Goal: Contribute content: Add original content to the website for others to see

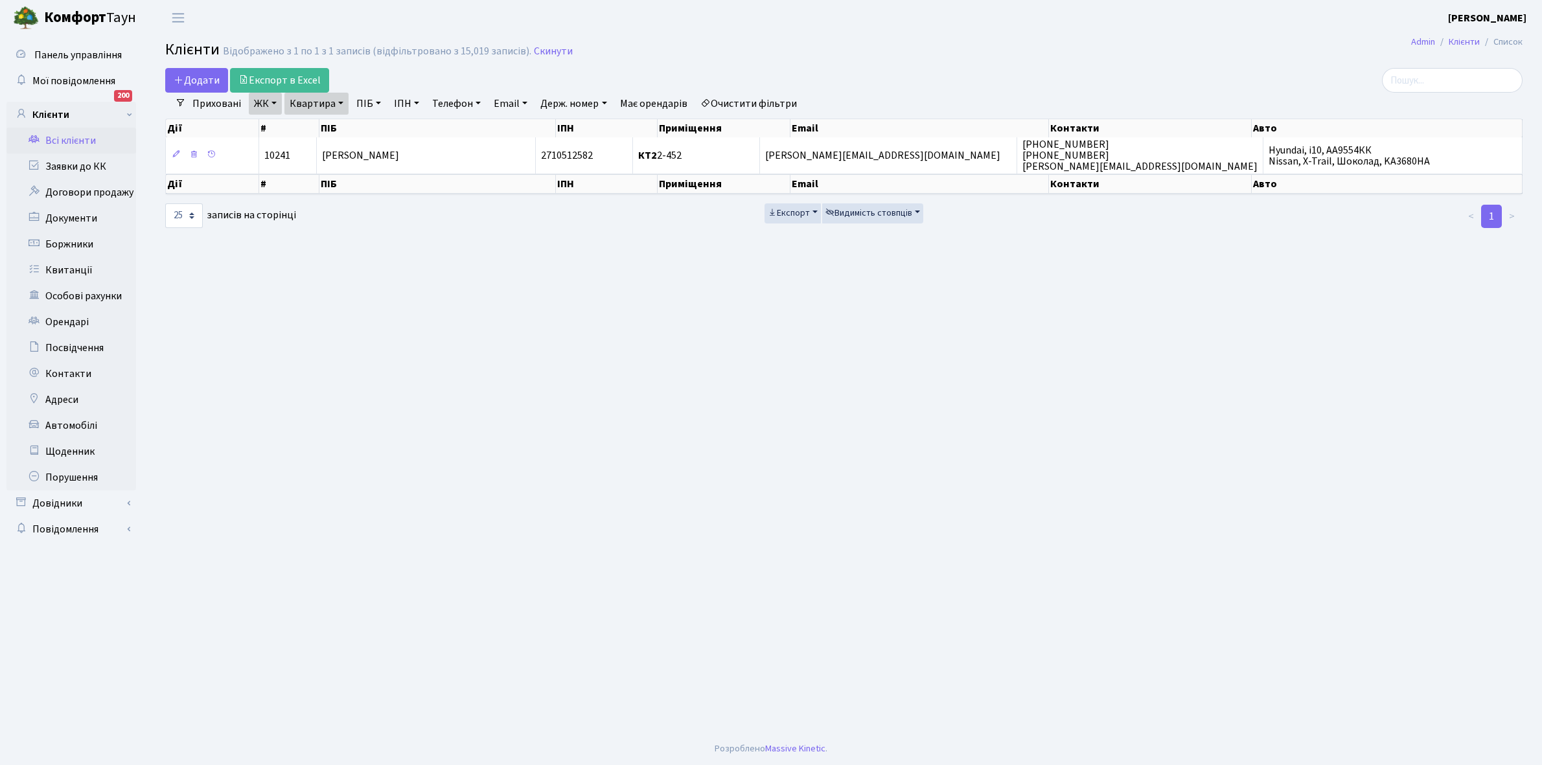
select select "25"
click at [62, 452] on link "Щоденник" at bounding box center [71, 452] width 130 height 26
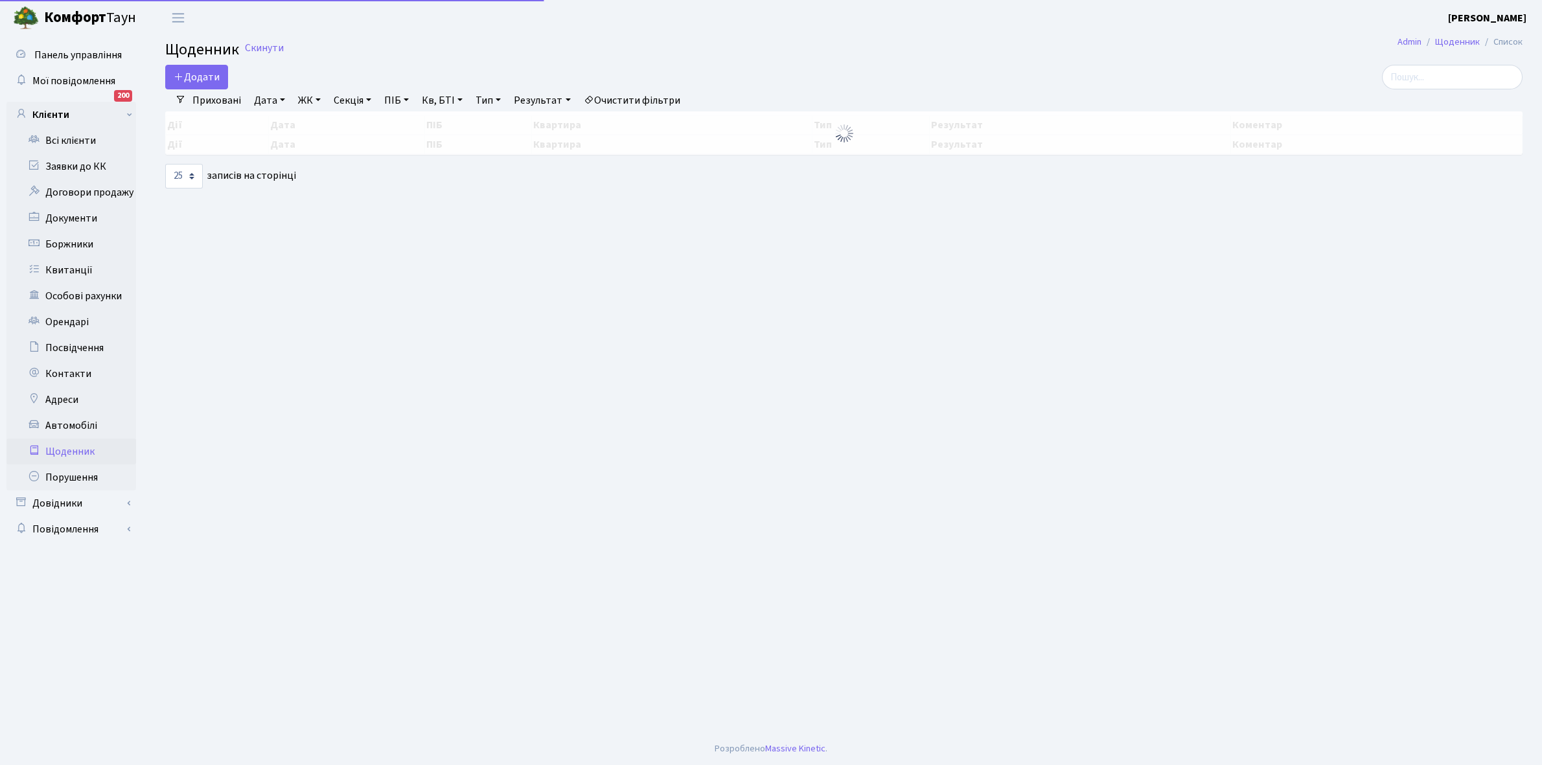
select select "25"
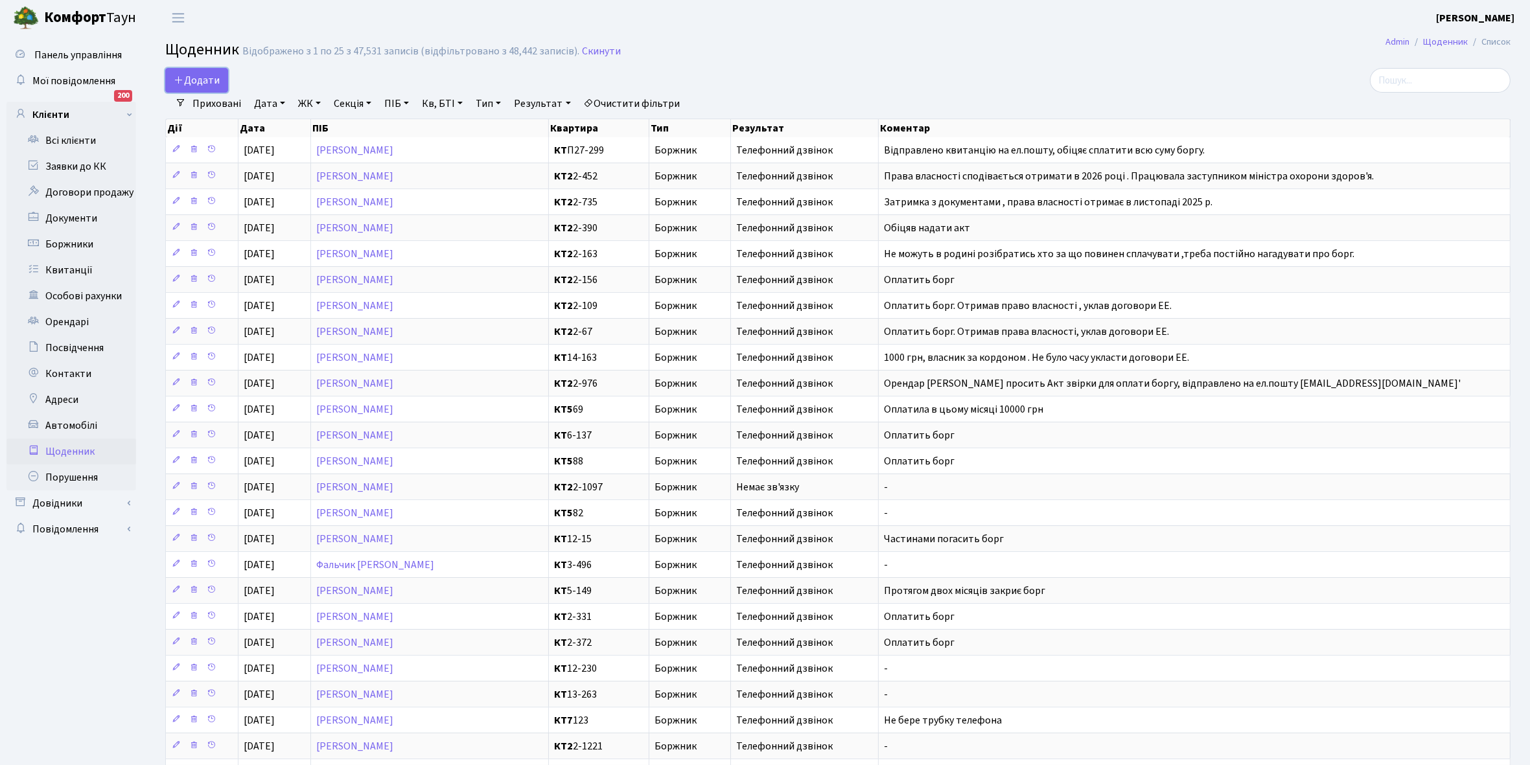
click at [192, 75] on span "Додати" at bounding box center [197, 80] width 46 height 14
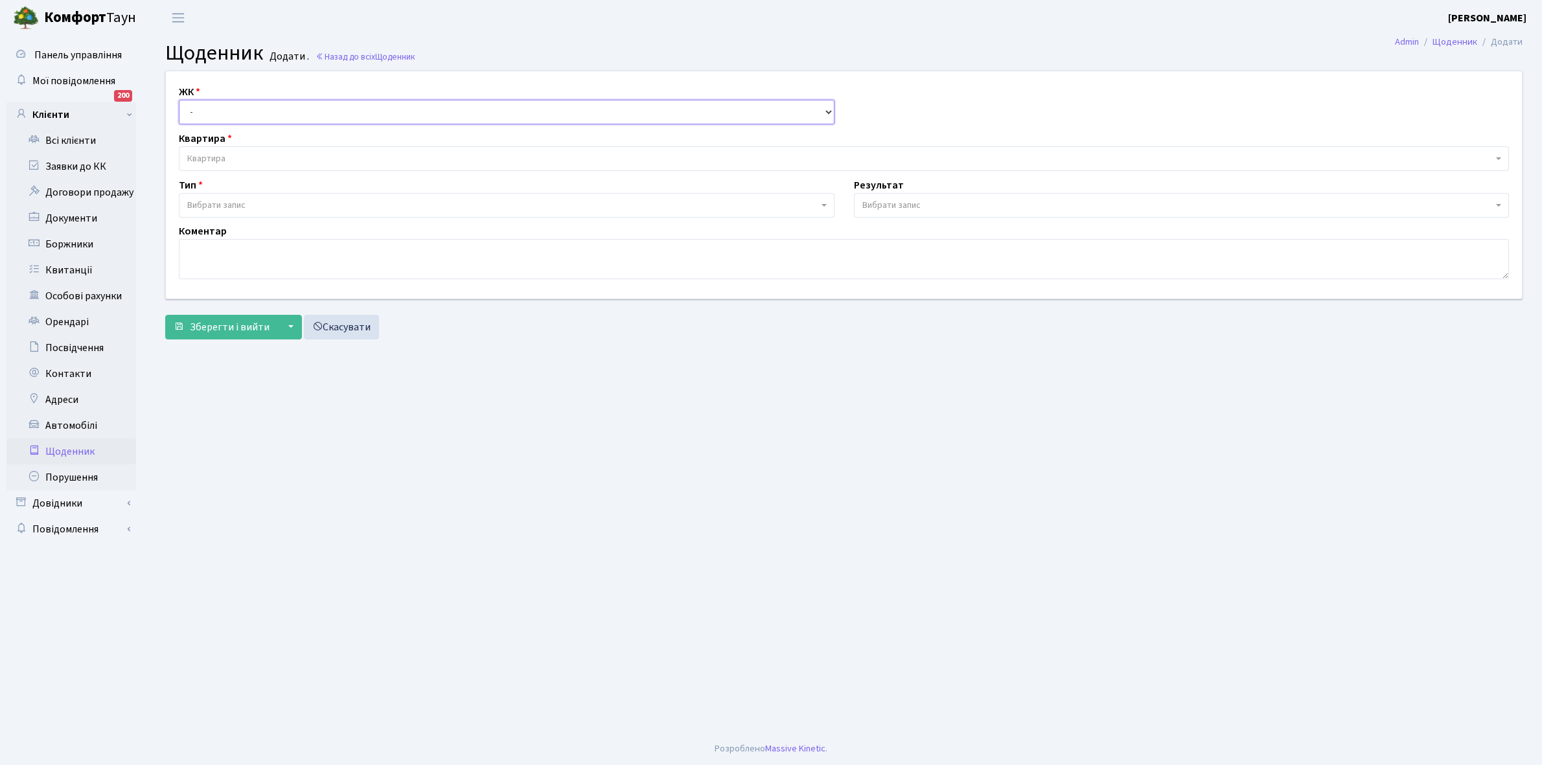
click at [204, 114] on select "- КТ, вул. Регенераторна, 4 КТ2, просп. Соборності, 17 КТ3, вул. Березнева, 16 …" at bounding box center [507, 112] width 656 height 25
select select "271"
click at [179, 100] on select "- КТ, вул. Регенераторна, 4 КТ2, просп. Соборності, 17 КТ3, вул. Березнева, 16 …" at bounding box center [507, 112] width 656 height 25
select select
click at [225, 155] on span "Квартира" at bounding box center [839, 158] width 1305 height 13
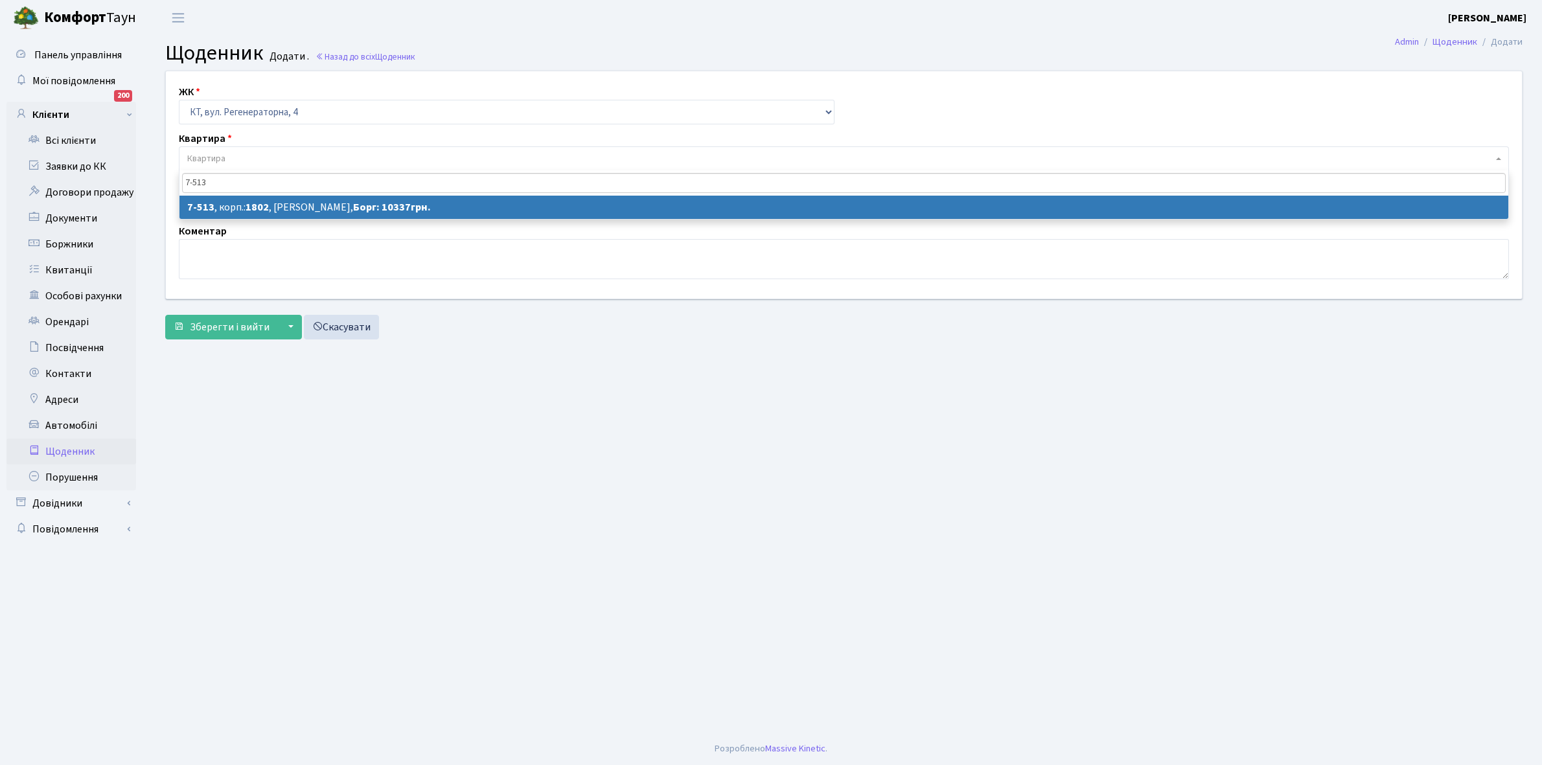
type input "7-513"
select select "4668"
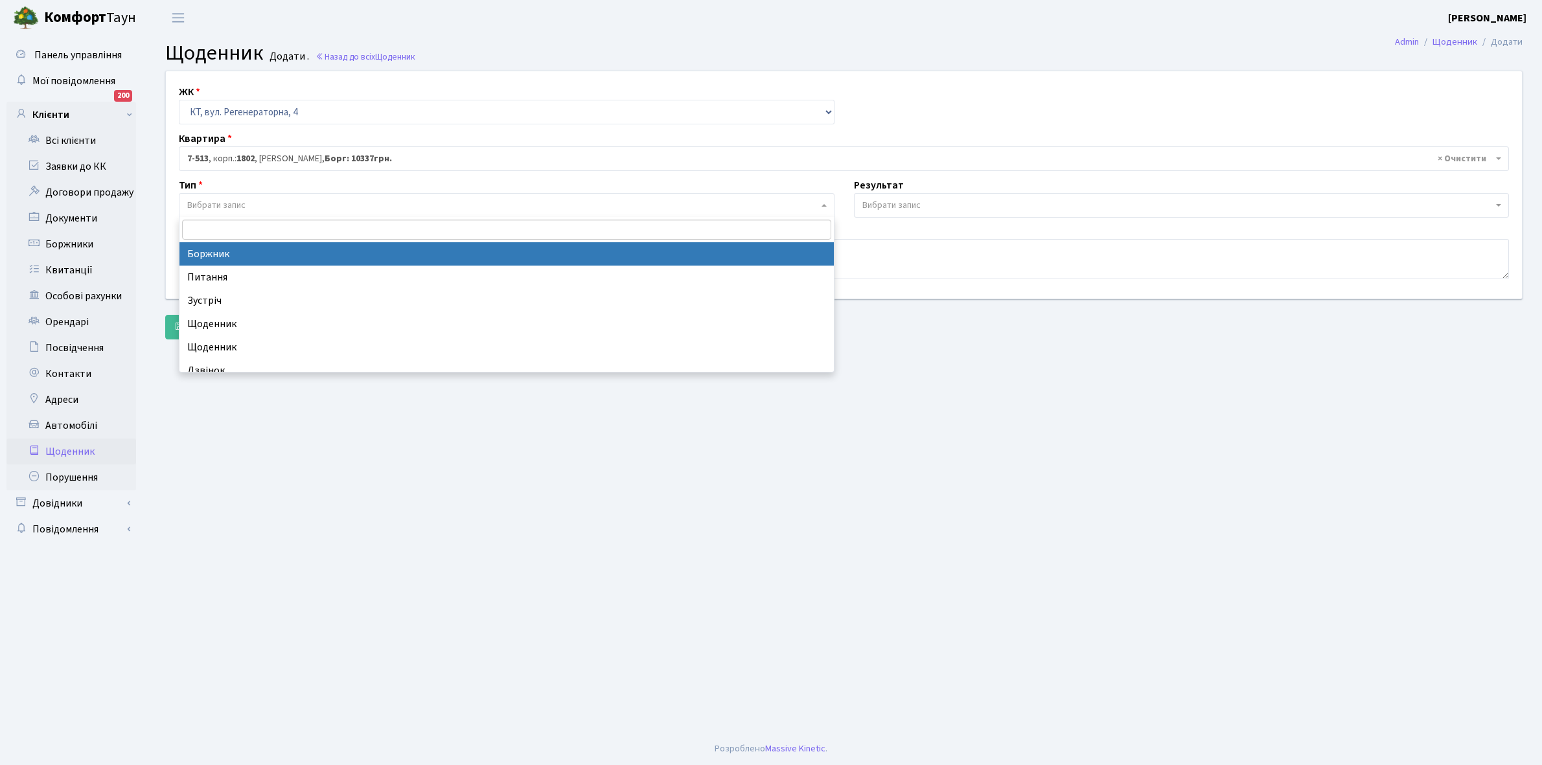
click at [240, 206] on span "Вибрати запис" at bounding box center [216, 205] width 58 height 13
select select "189"
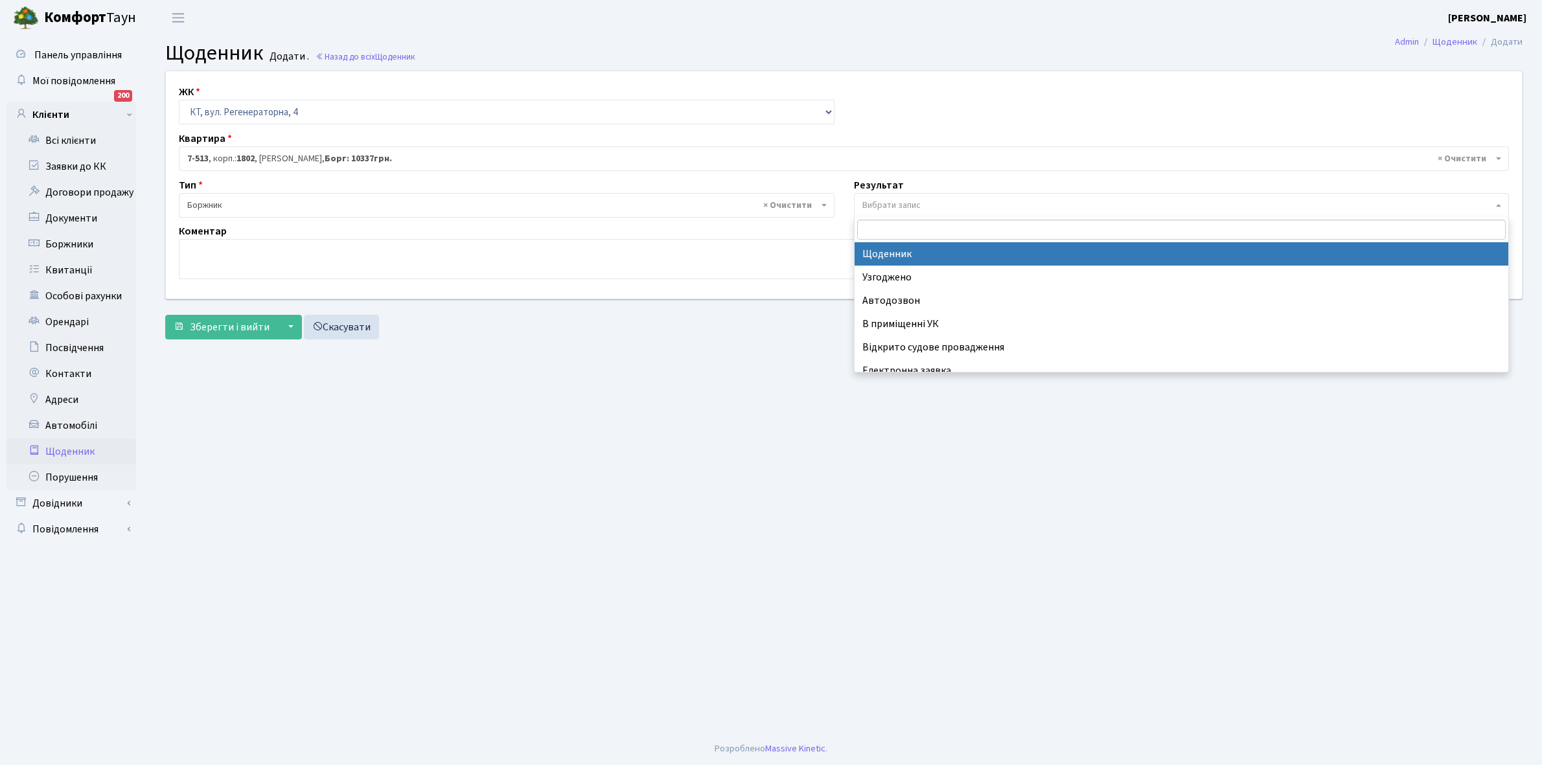
click at [917, 202] on span "Вибрати запис" at bounding box center [891, 205] width 58 height 13
select select "14"
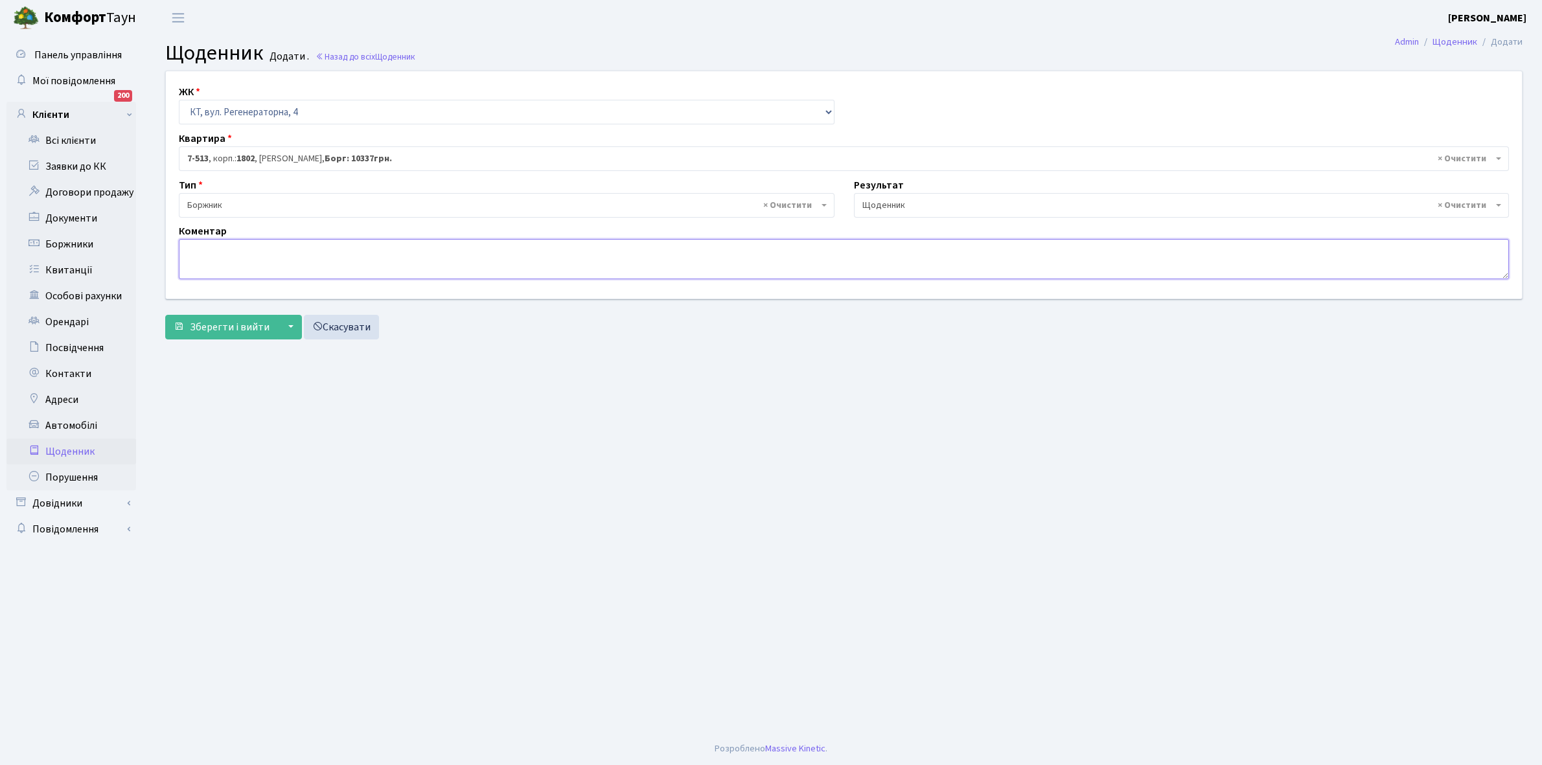
click at [236, 256] on textarea at bounding box center [844, 259] width 1330 height 40
type textarea "L"
type textarea "Доп. угода +10337,00+1000 грн РОЗСТРОЧКА 3 роки"
click at [209, 327] on span "Зберегти і вийти" at bounding box center [230, 327] width 80 height 14
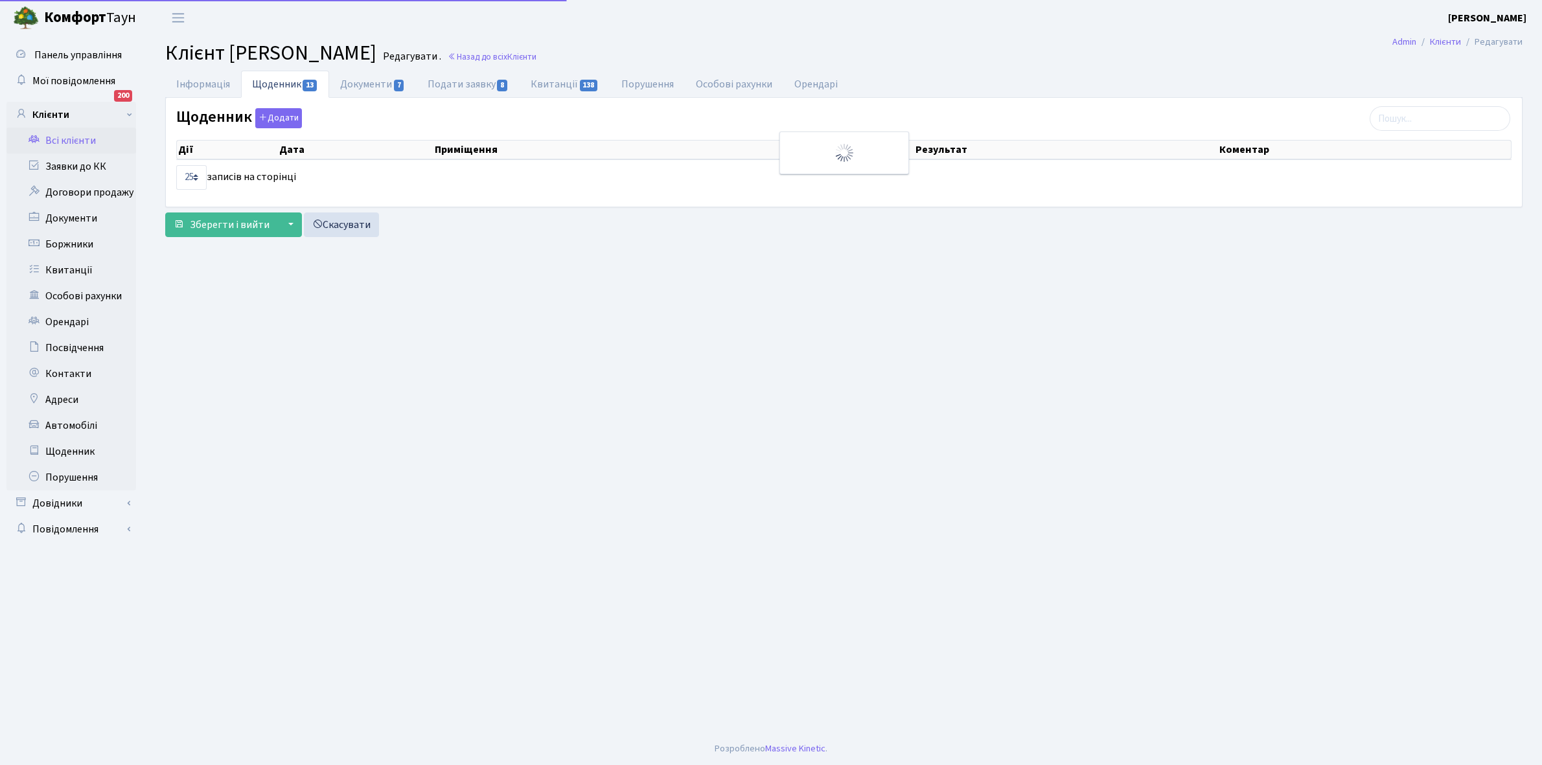
select select "25"
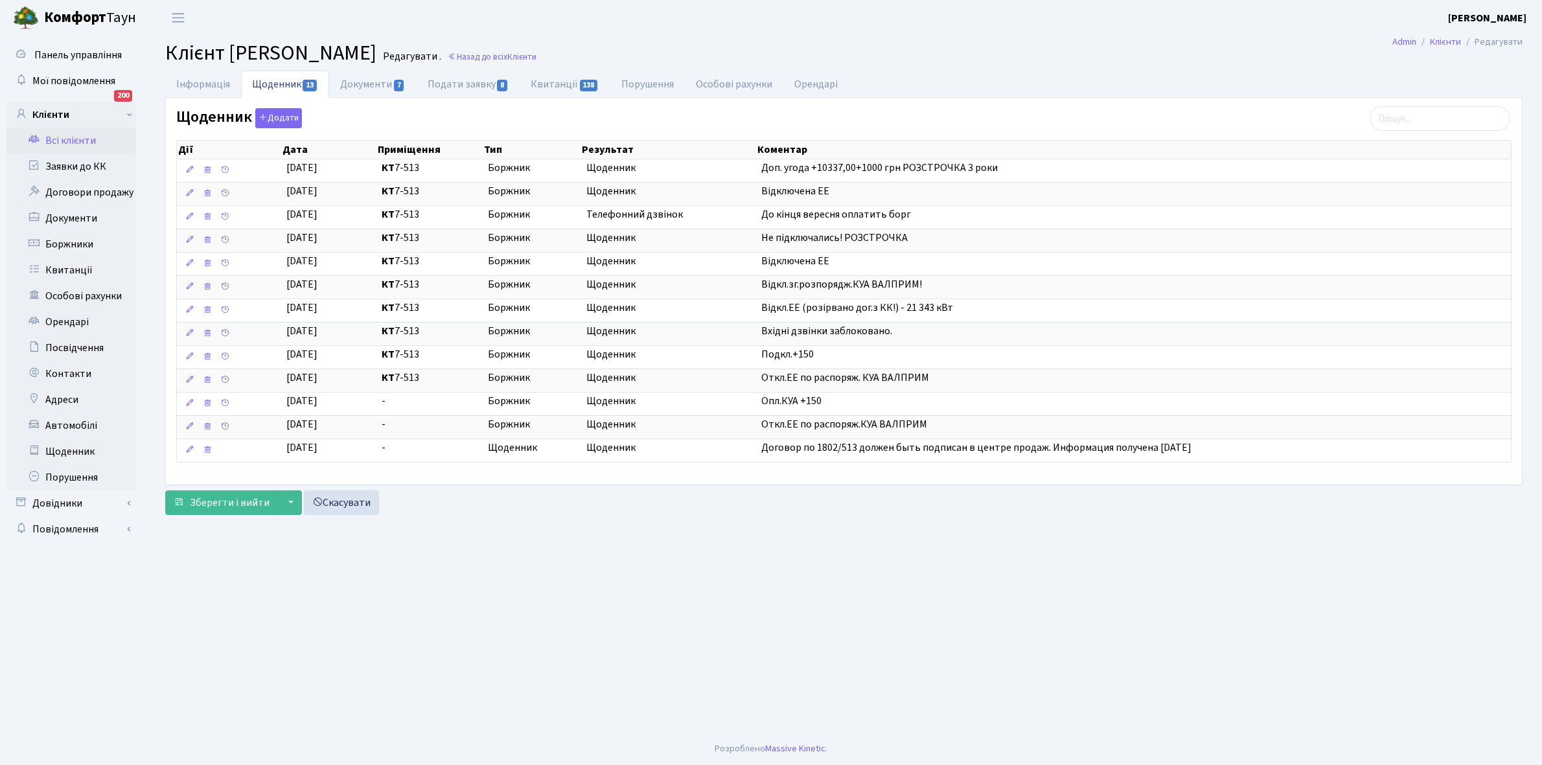
click at [73, 134] on link "Всі клієнти" at bounding box center [71, 141] width 130 height 26
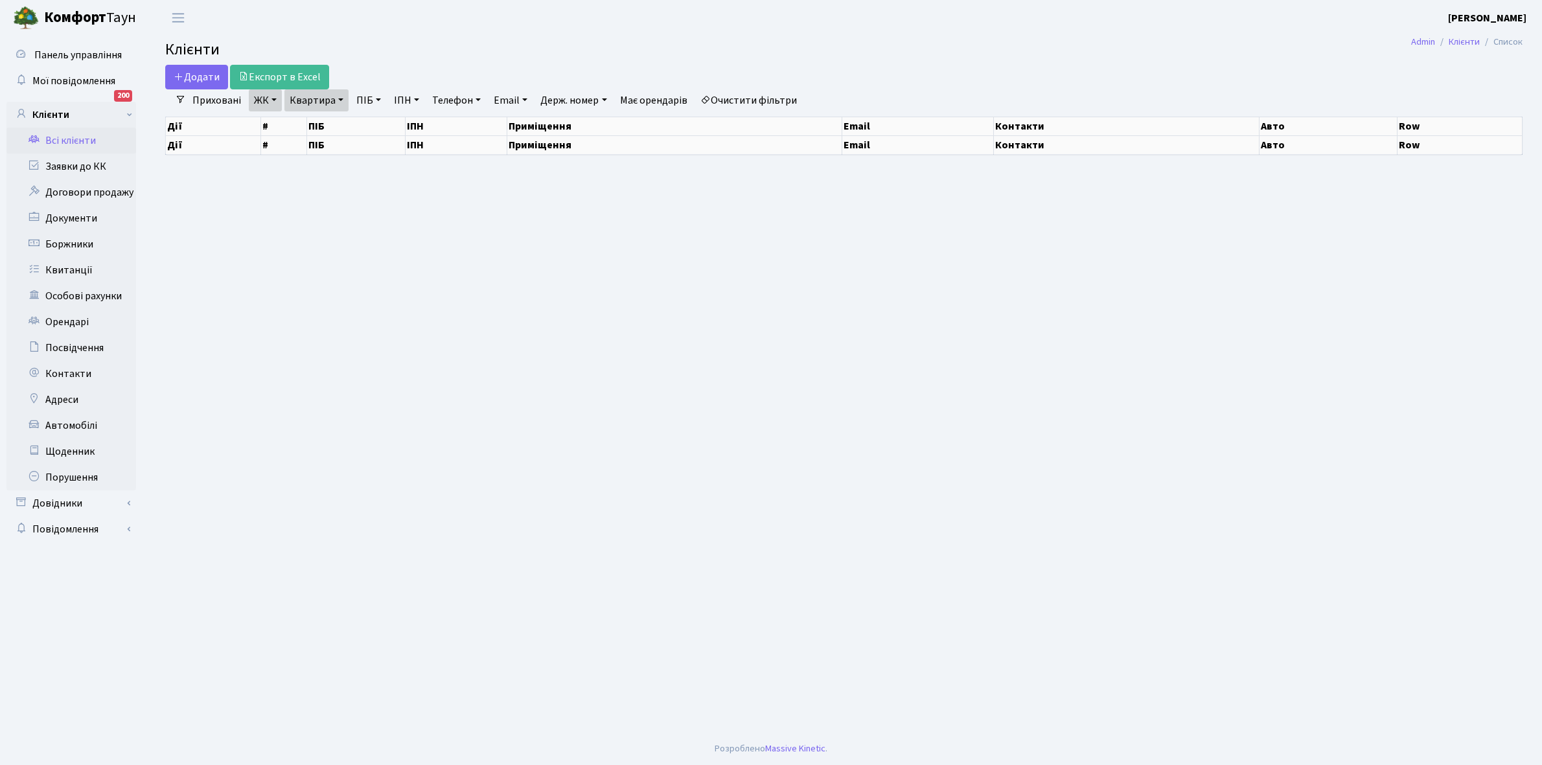
select select "25"
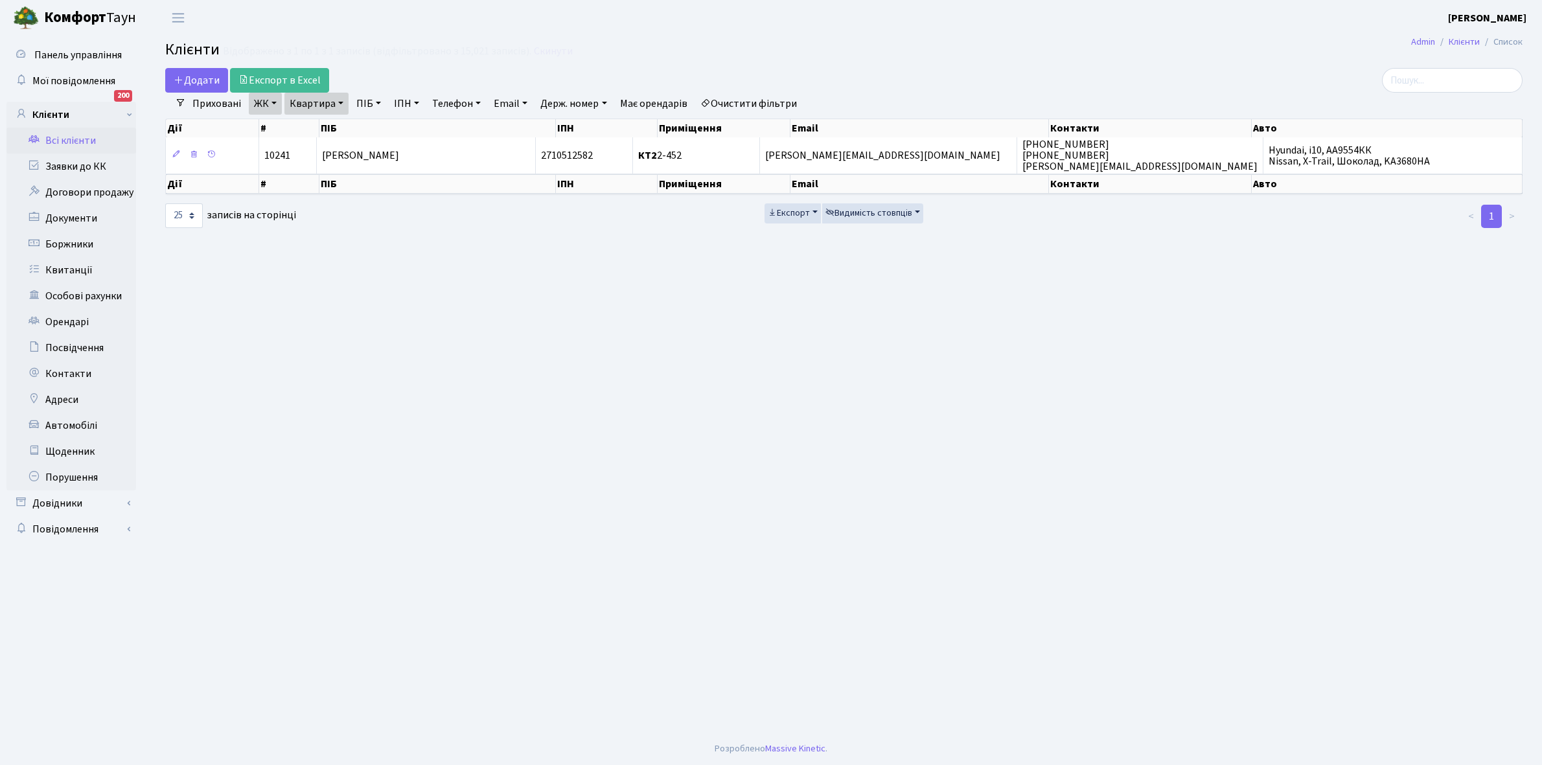
click at [341, 102] on link "Квартира" at bounding box center [316, 104] width 64 height 22
click at [330, 128] on input "2-452" at bounding box center [323, 129] width 76 height 25
click at [66, 449] on link "Щоденник" at bounding box center [71, 452] width 130 height 26
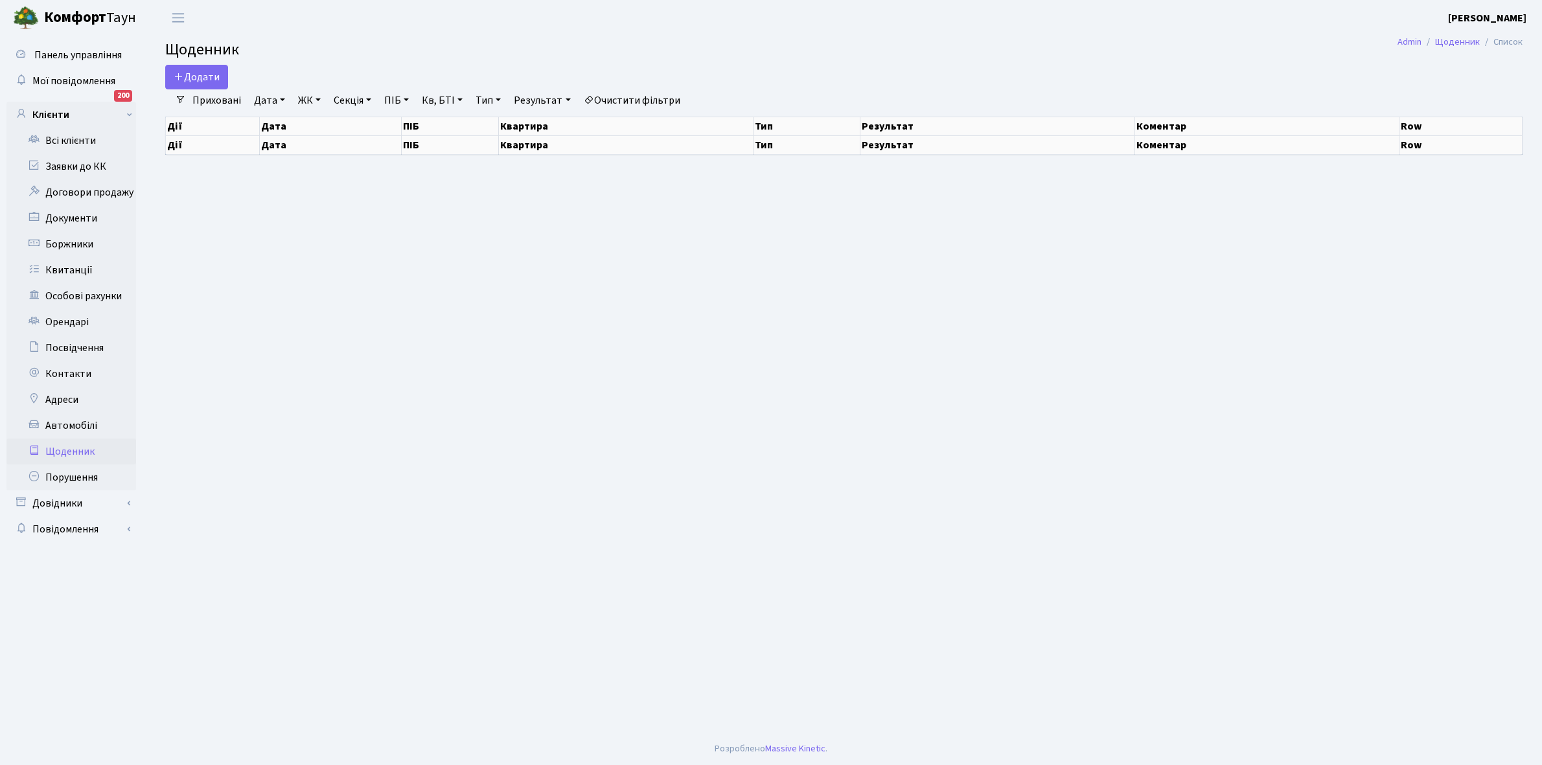
select select "25"
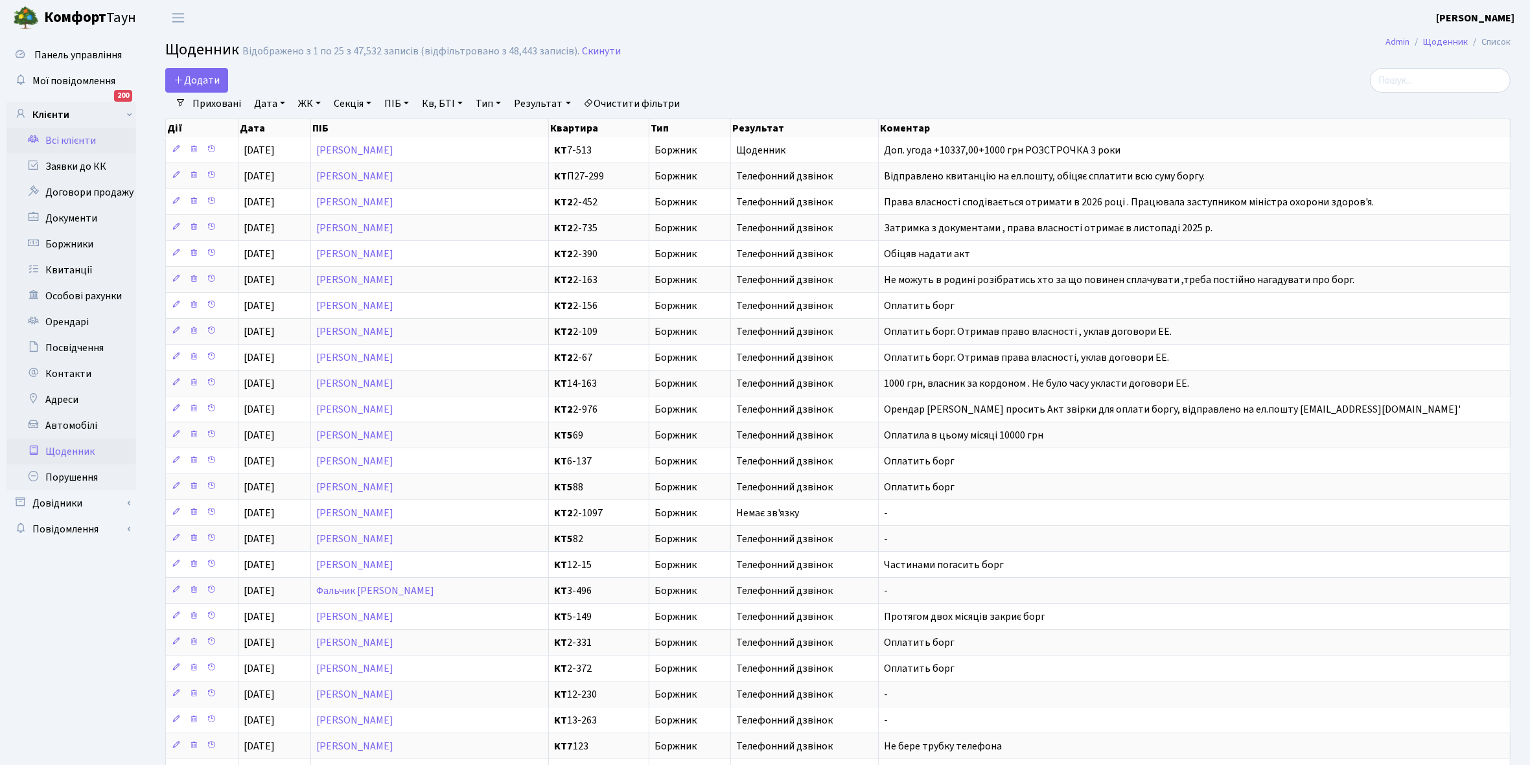
click at [68, 138] on link "Всі клієнти" at bounding box center [71, 141] width 130 height 26
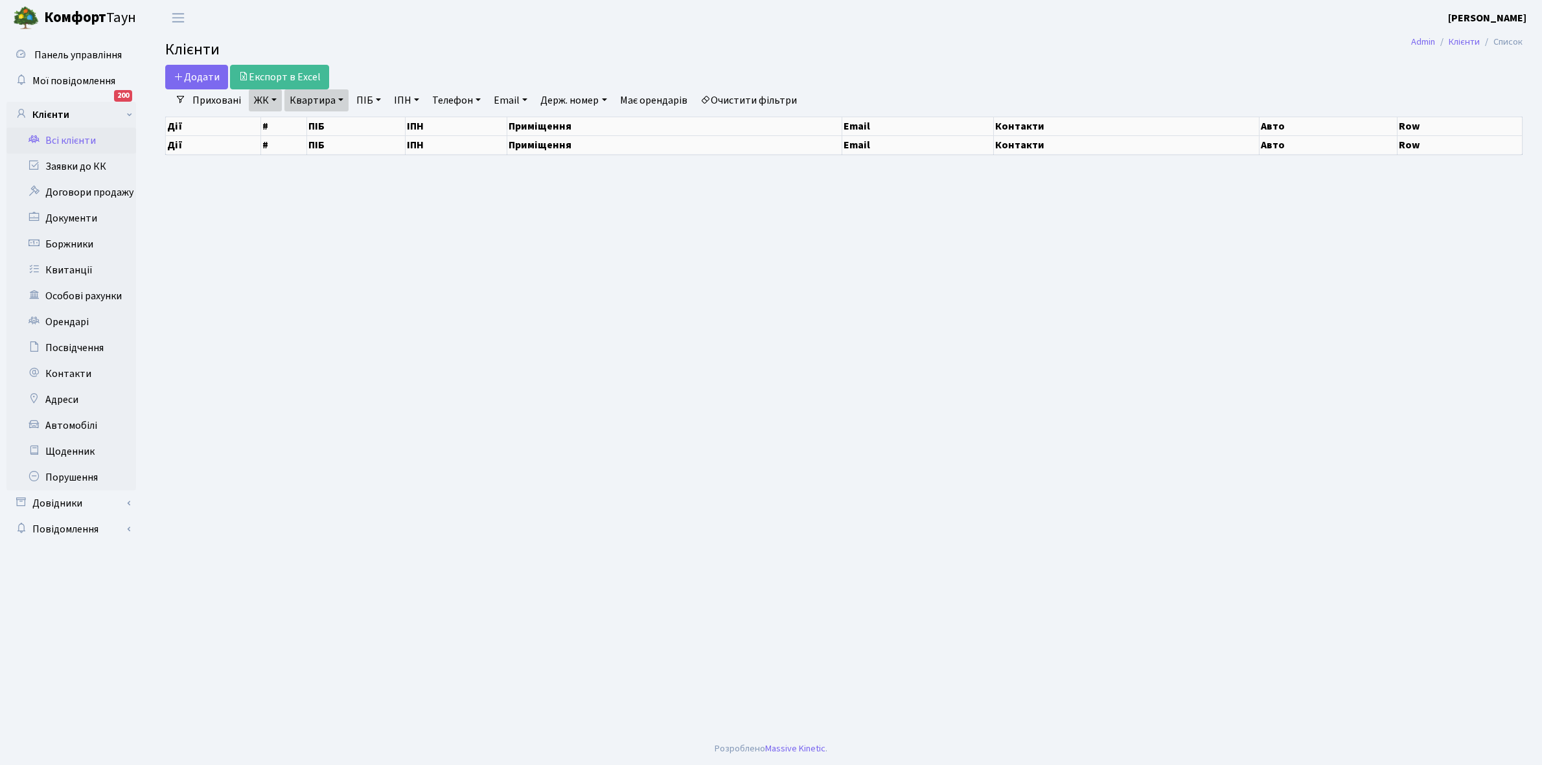
select select "25"
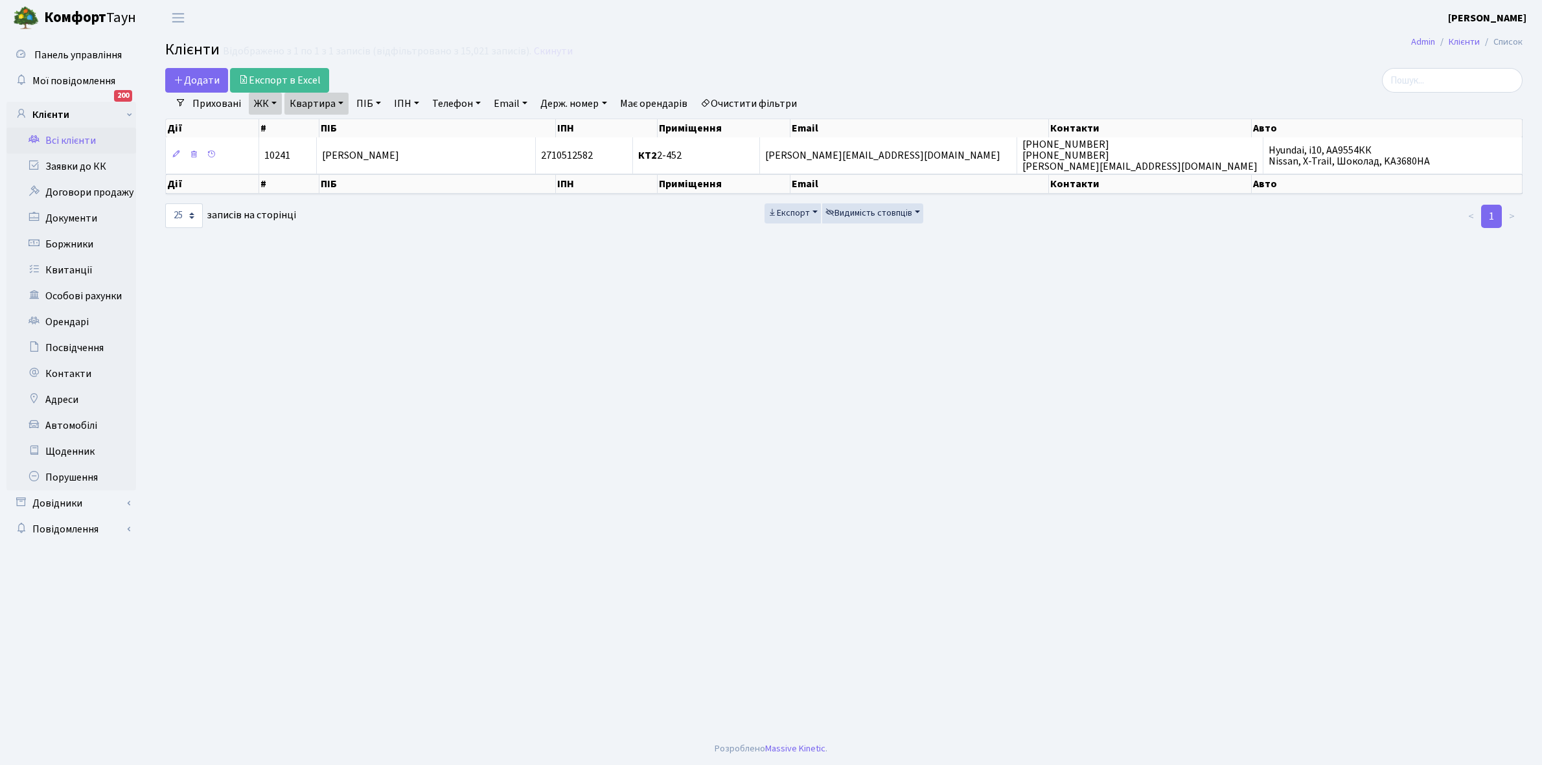
click at [339, 99] on link "Квартира" at bounding box center [316, 104] width 64 height 22
click at [758, 104] on link "Очистити фільтри" at bounding box center [748, 104] width 107 height 22
select select
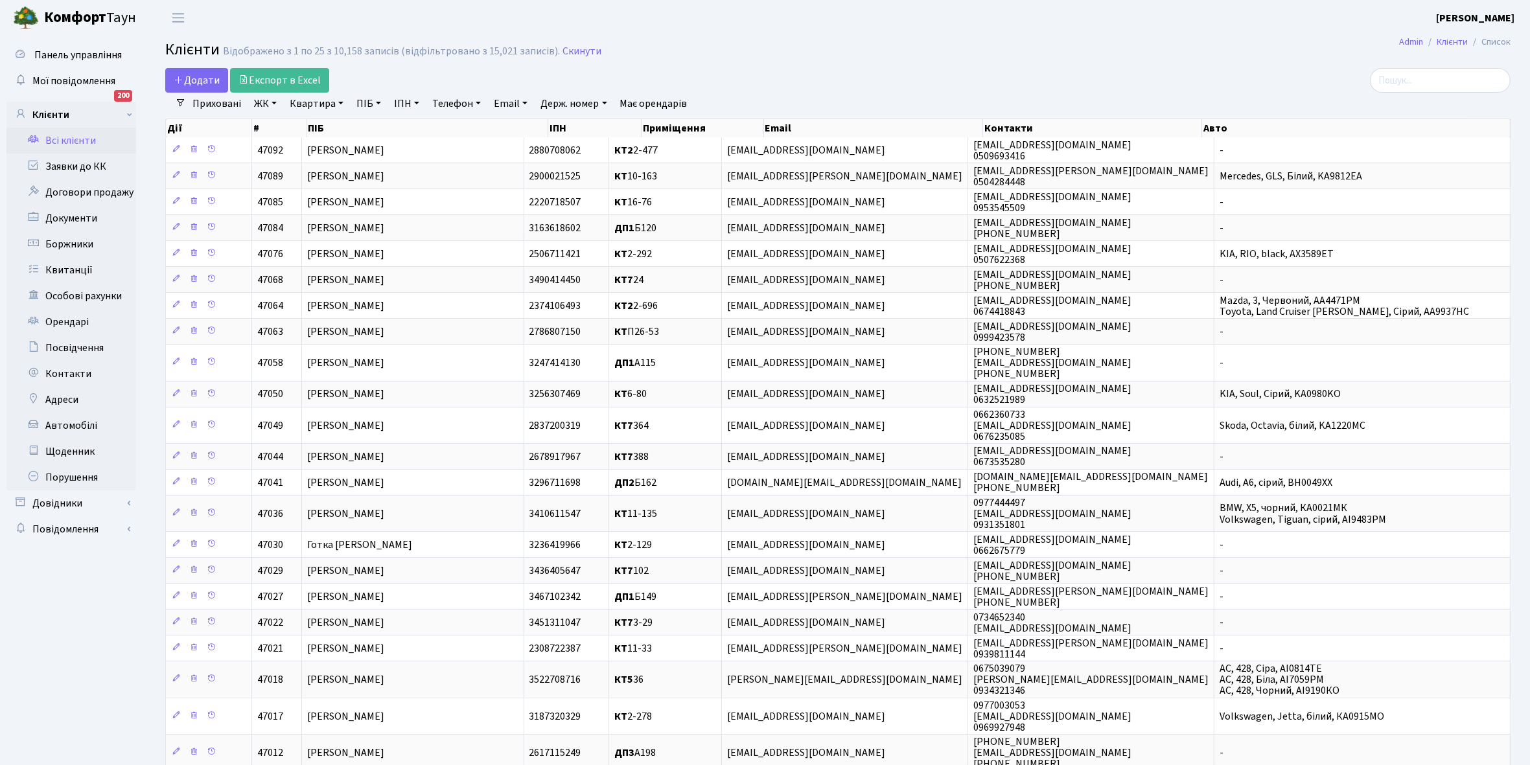
click at [273, 100] on link "ЖК" at bounding box center [265, 104] width 33 height 22
click at [315, 191] on li "КТ3, вул. Березнева, 16" at bounding box center [329, 200] width 157 height 37
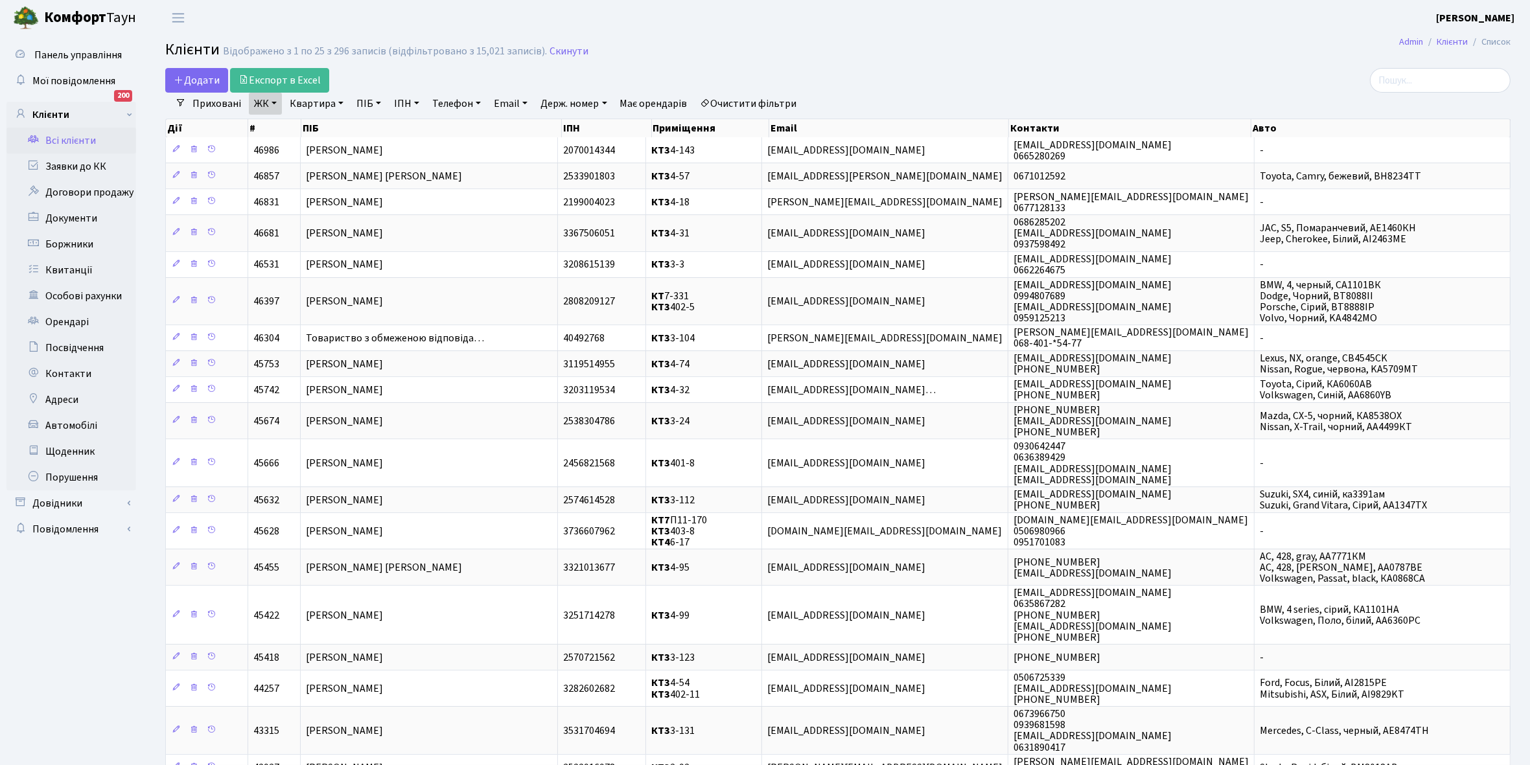
click at [342, 102] on link "Квартира" at bounding box center [316, 104] width 64 height 22
click at [328, 130] on input "text" at bounding box center [323, 129] width 76 height 25
type input "4-102"
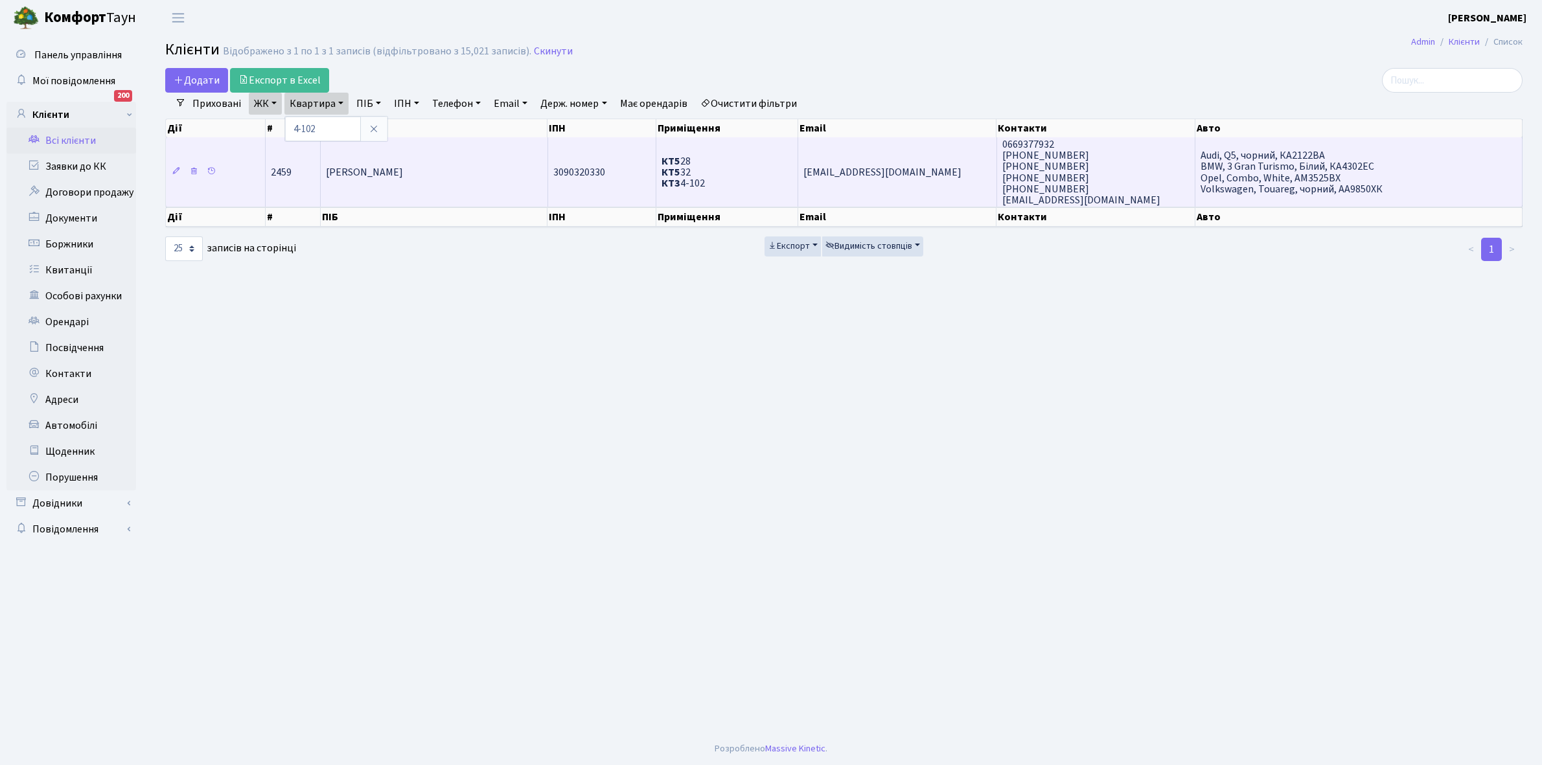
click at [419, 191] on td "[PERSON_NAME]" at bounding box center [434, 171] width 227 height 69
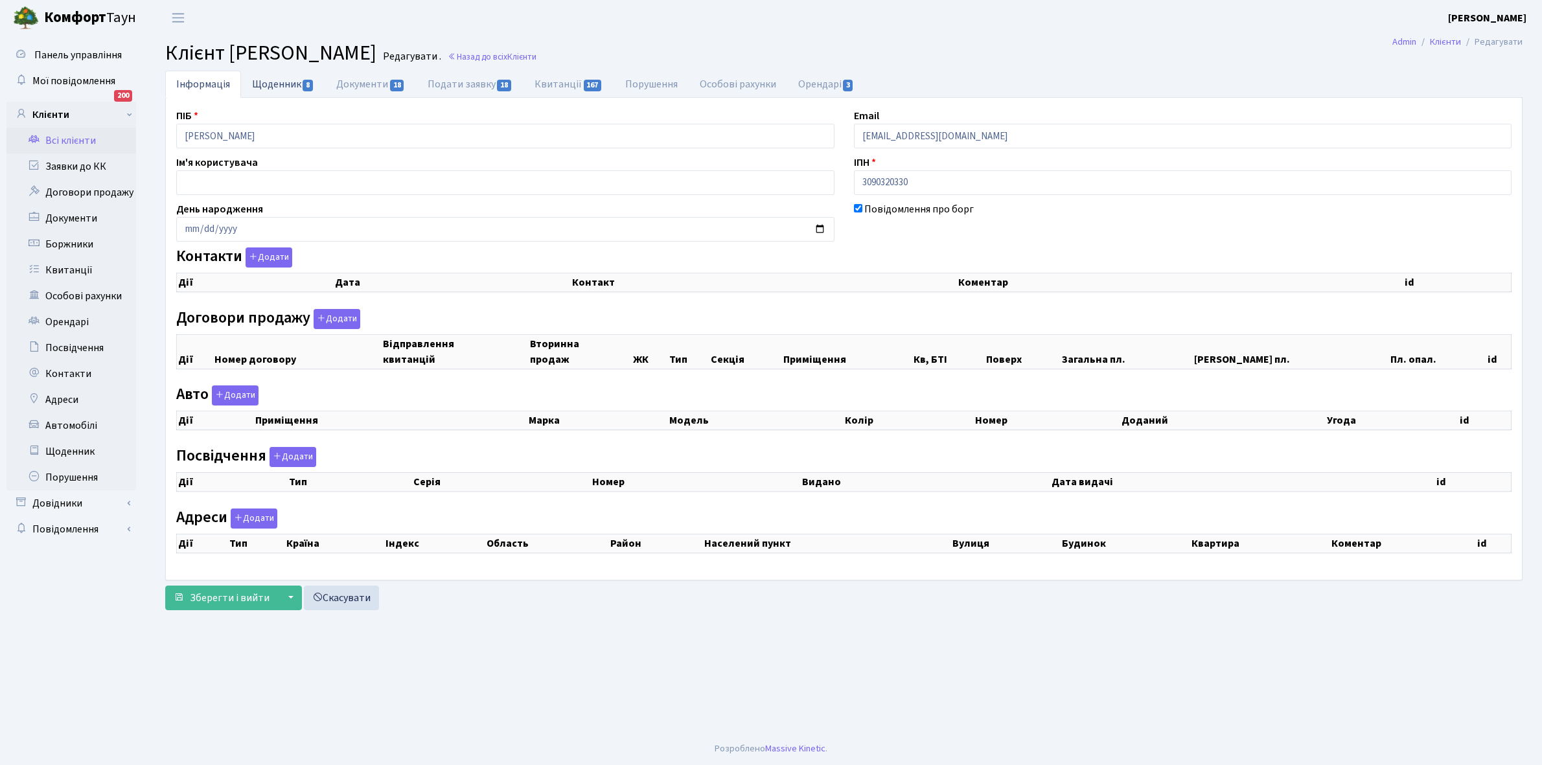
checkbox input "true"
select select "25"
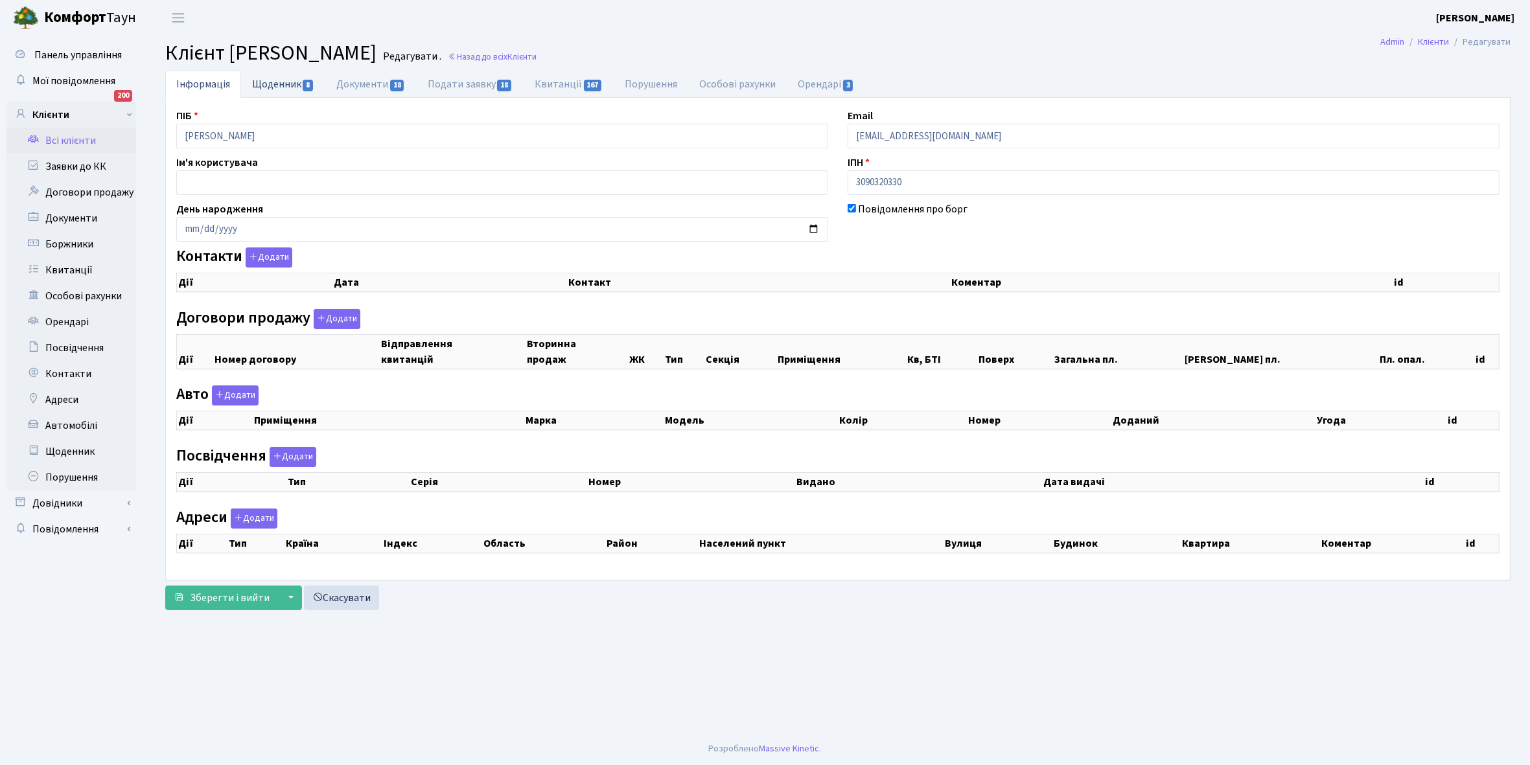
select select "25"
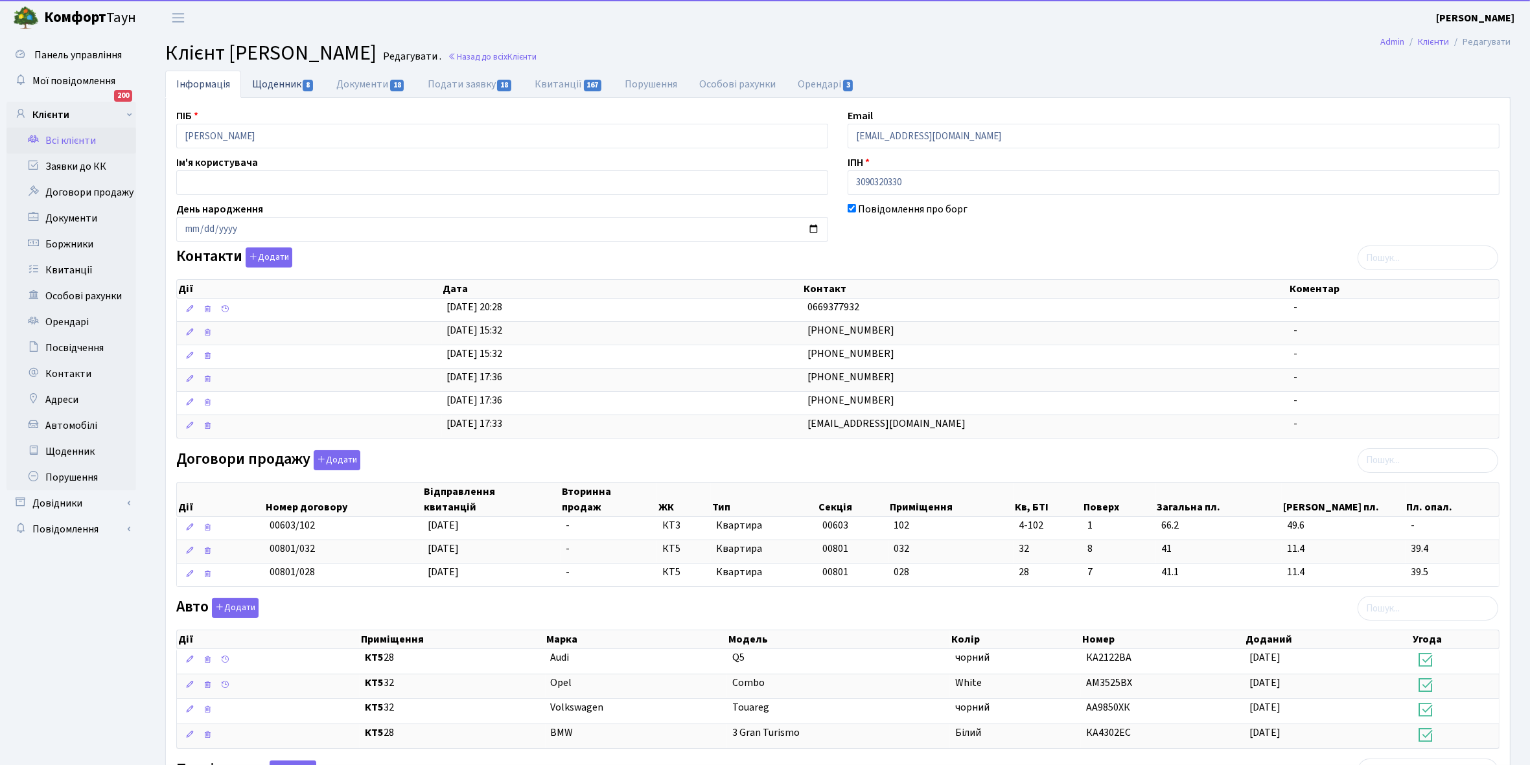
click at [264, 81] on link "Щоденник 8" at bounding box center [283, 84] width 84 height 27
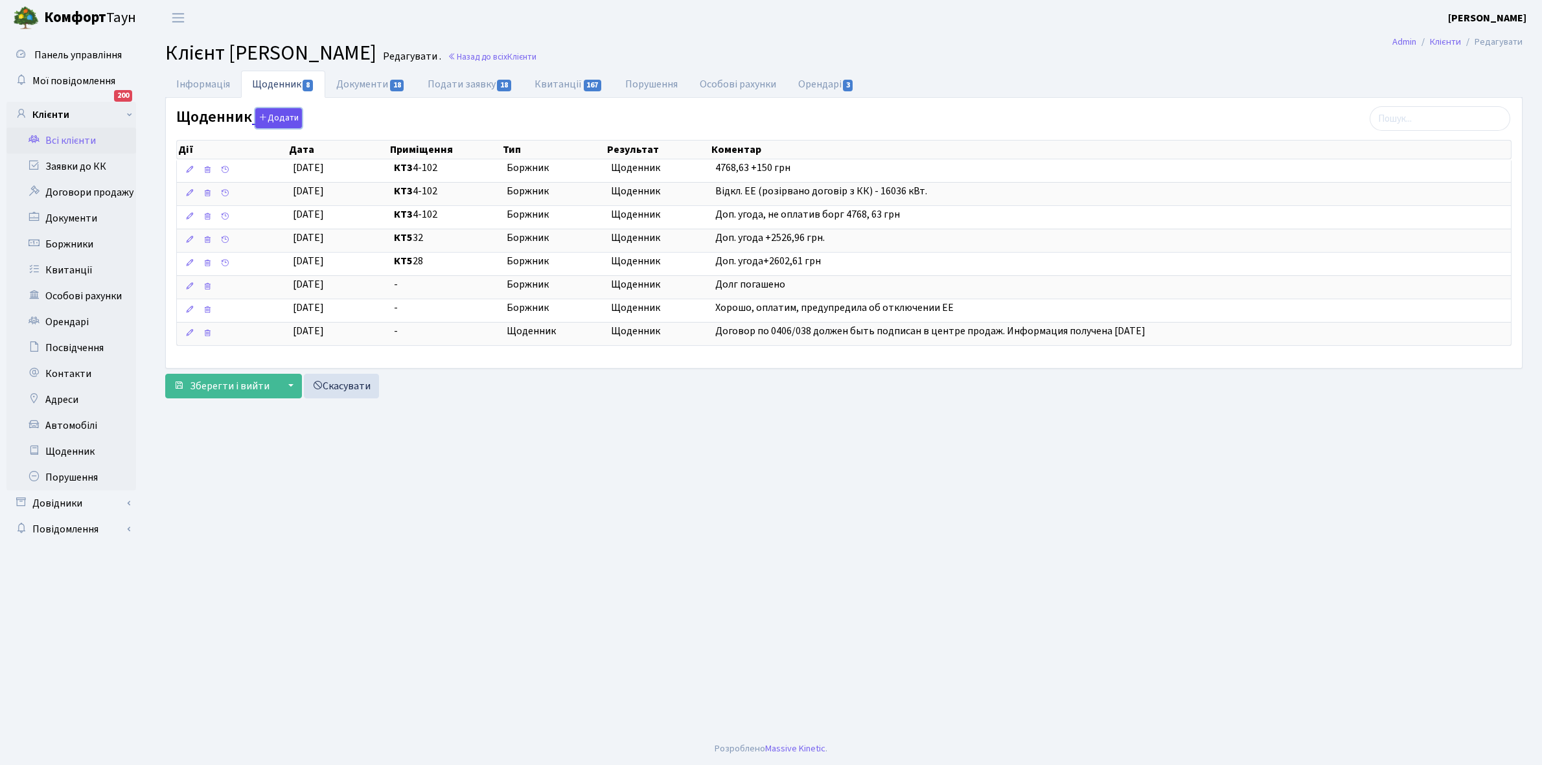
click at [273, 115] on button "Додати" at bounding box center [278, 118] width 47 height 20
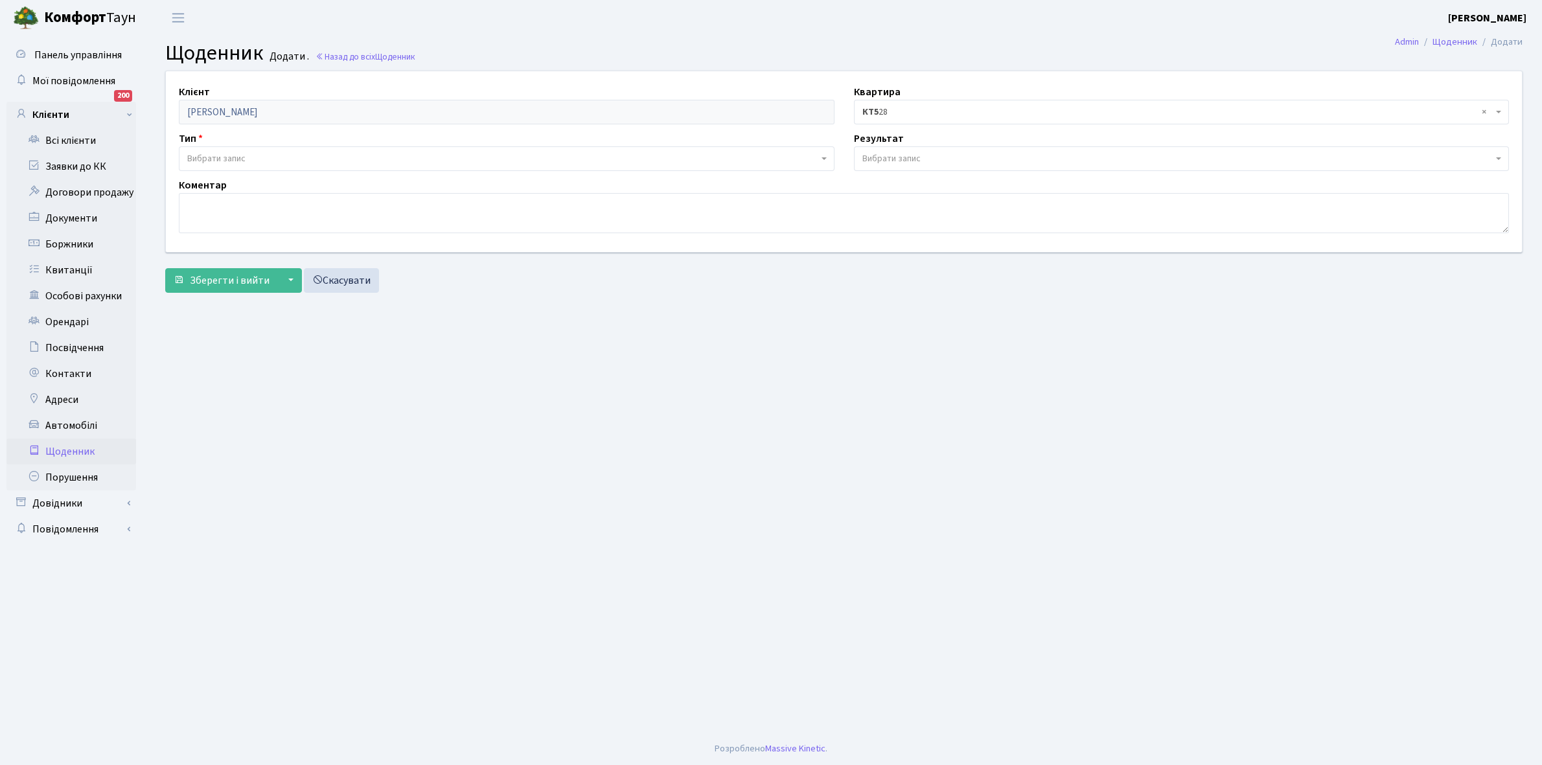
click at [235, 157] on span "Вибрати запис" at bounding box center [216, 158] width 58 height 13
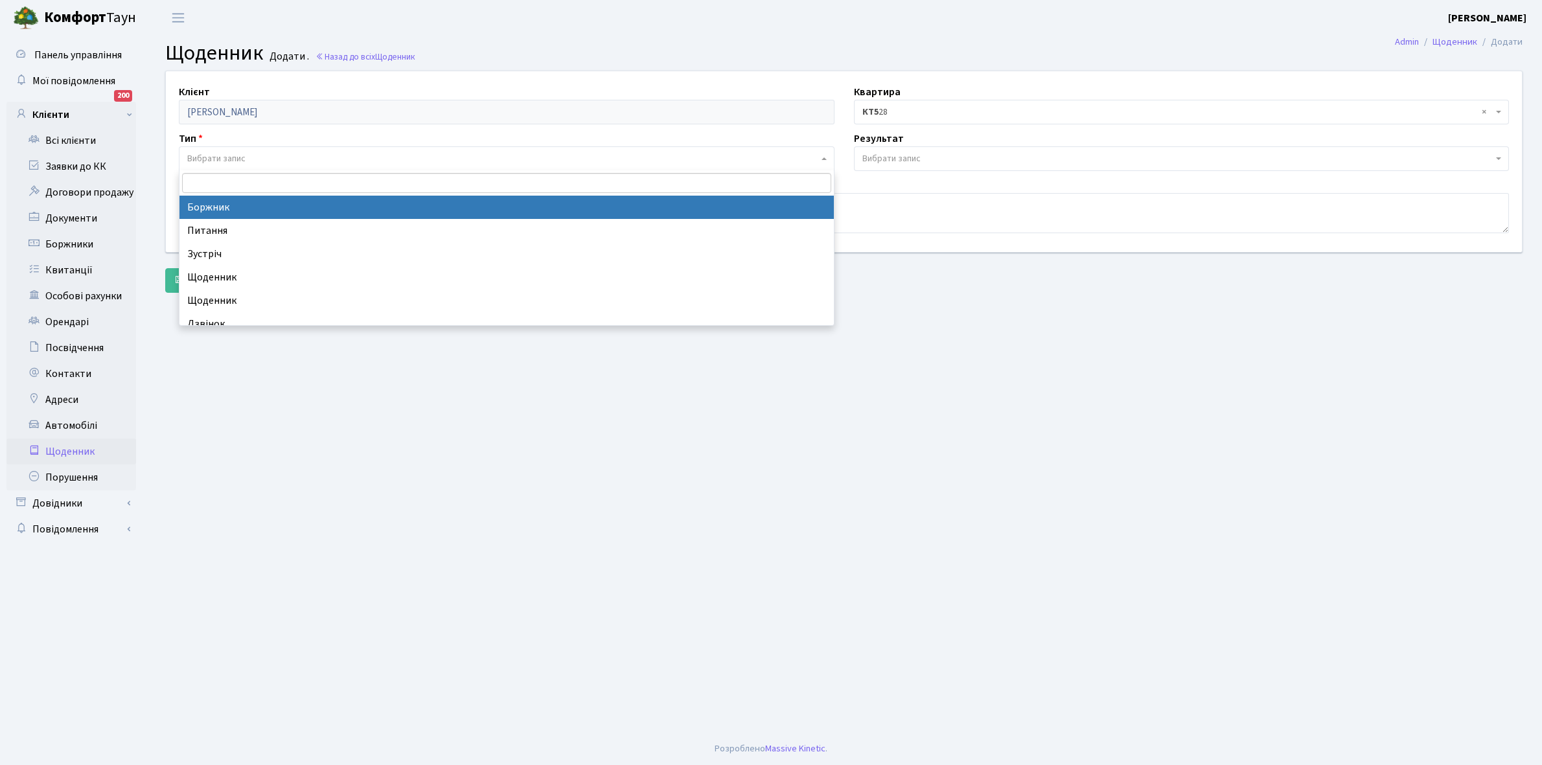
select select "189"
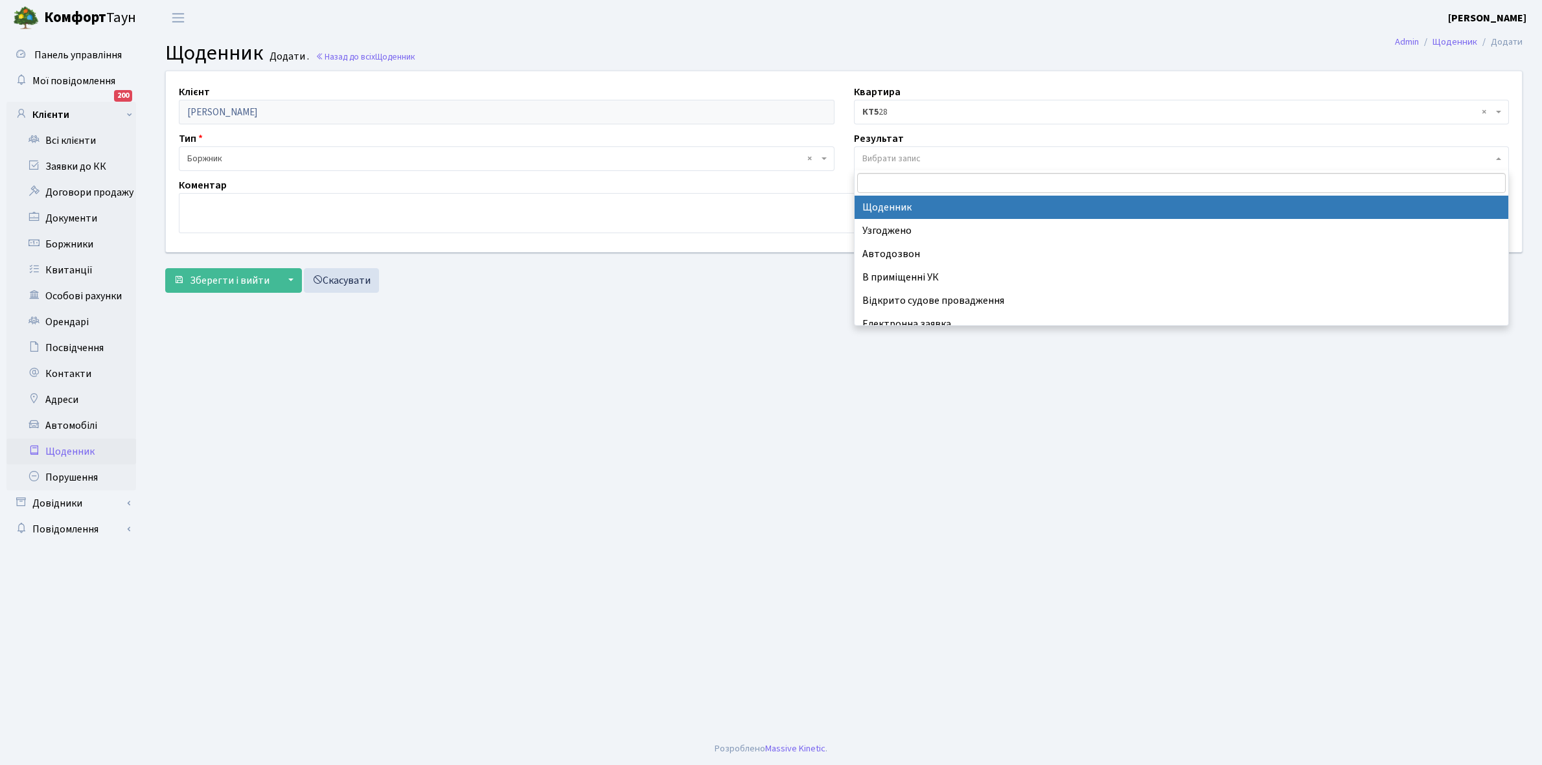
click at [899, 157] on span "Вибрати запис" at bounding box center [891, 158] width 58 height 13
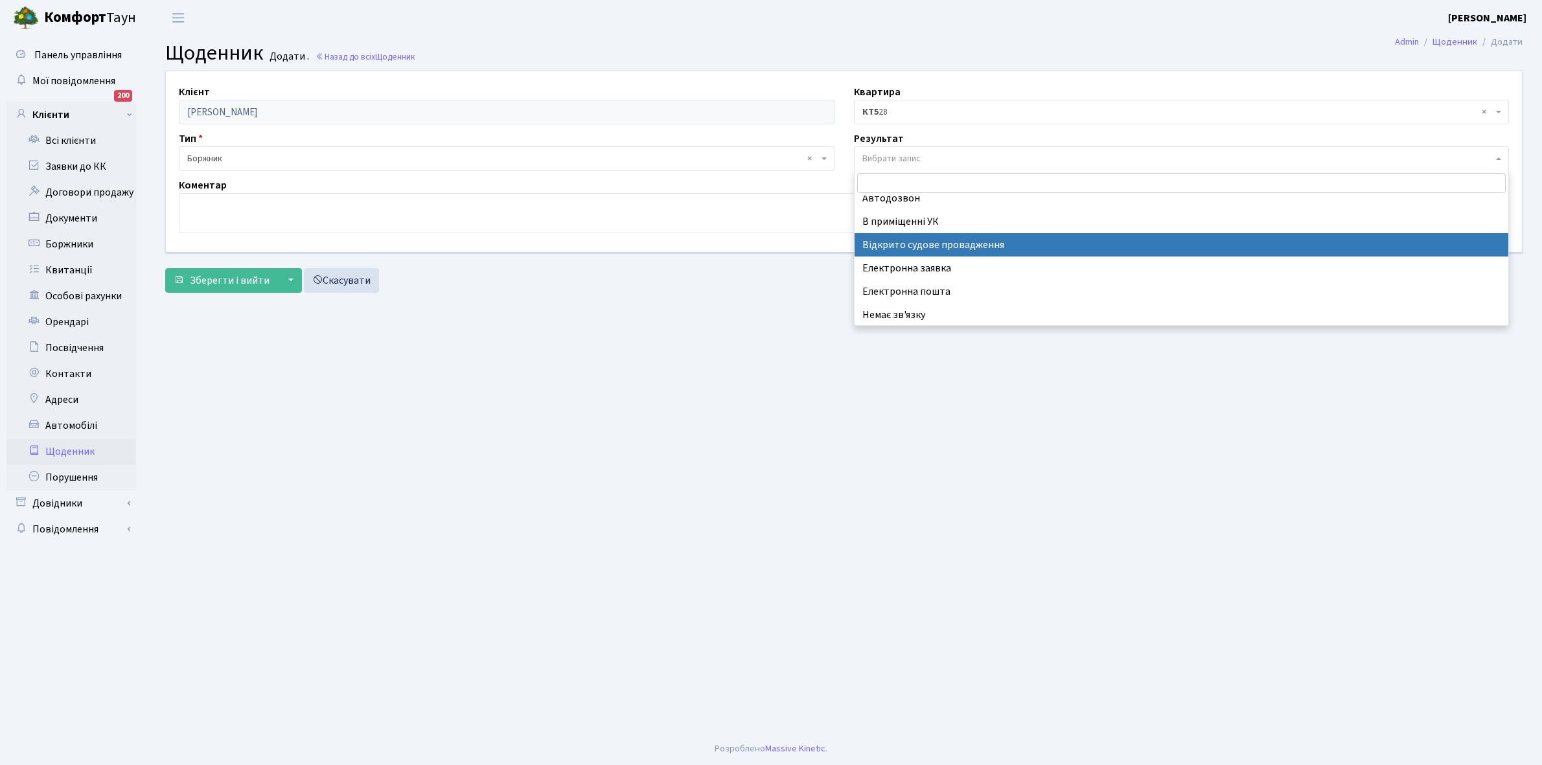
scroll to position [80, 0]
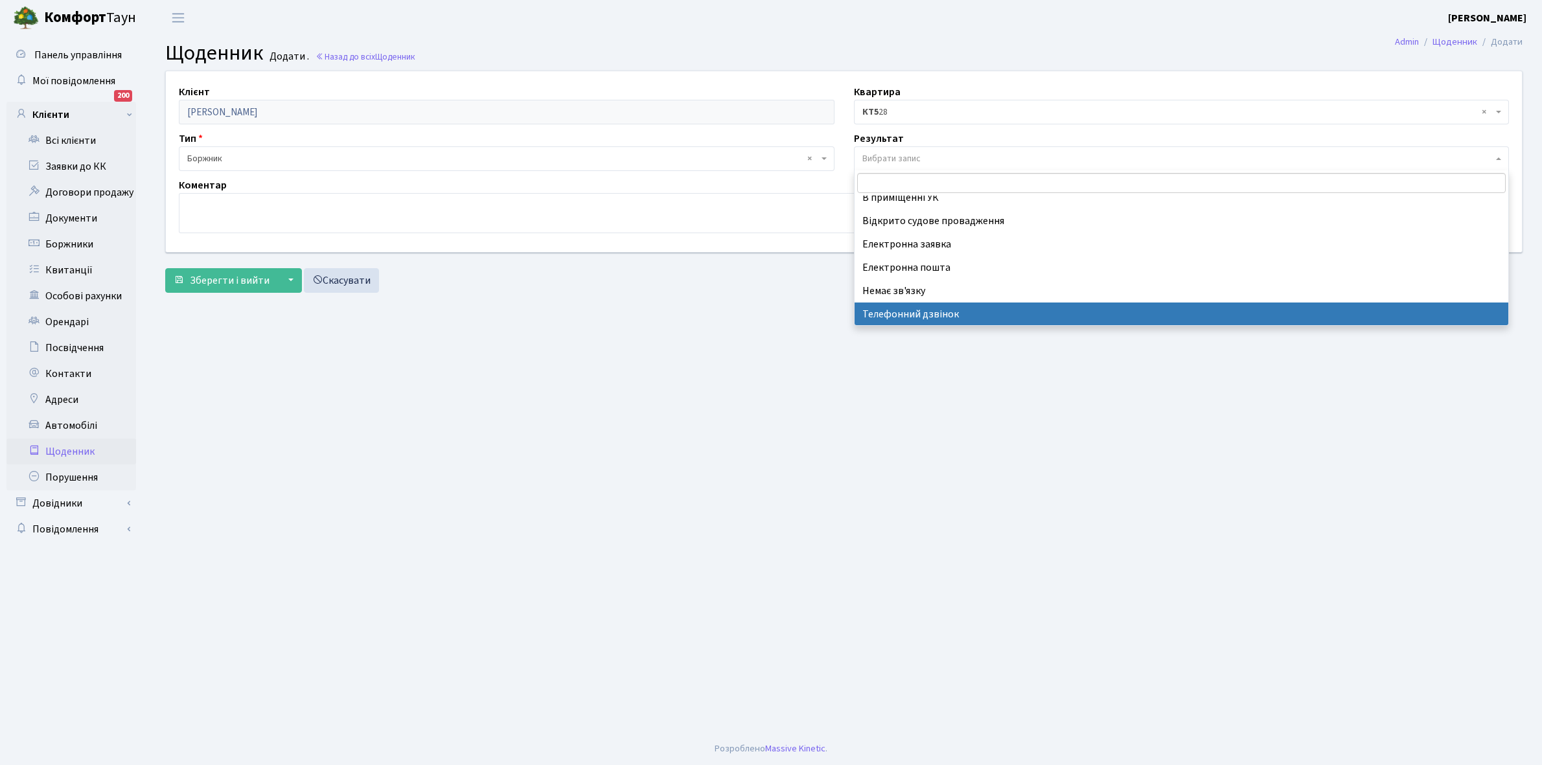
select select "196"
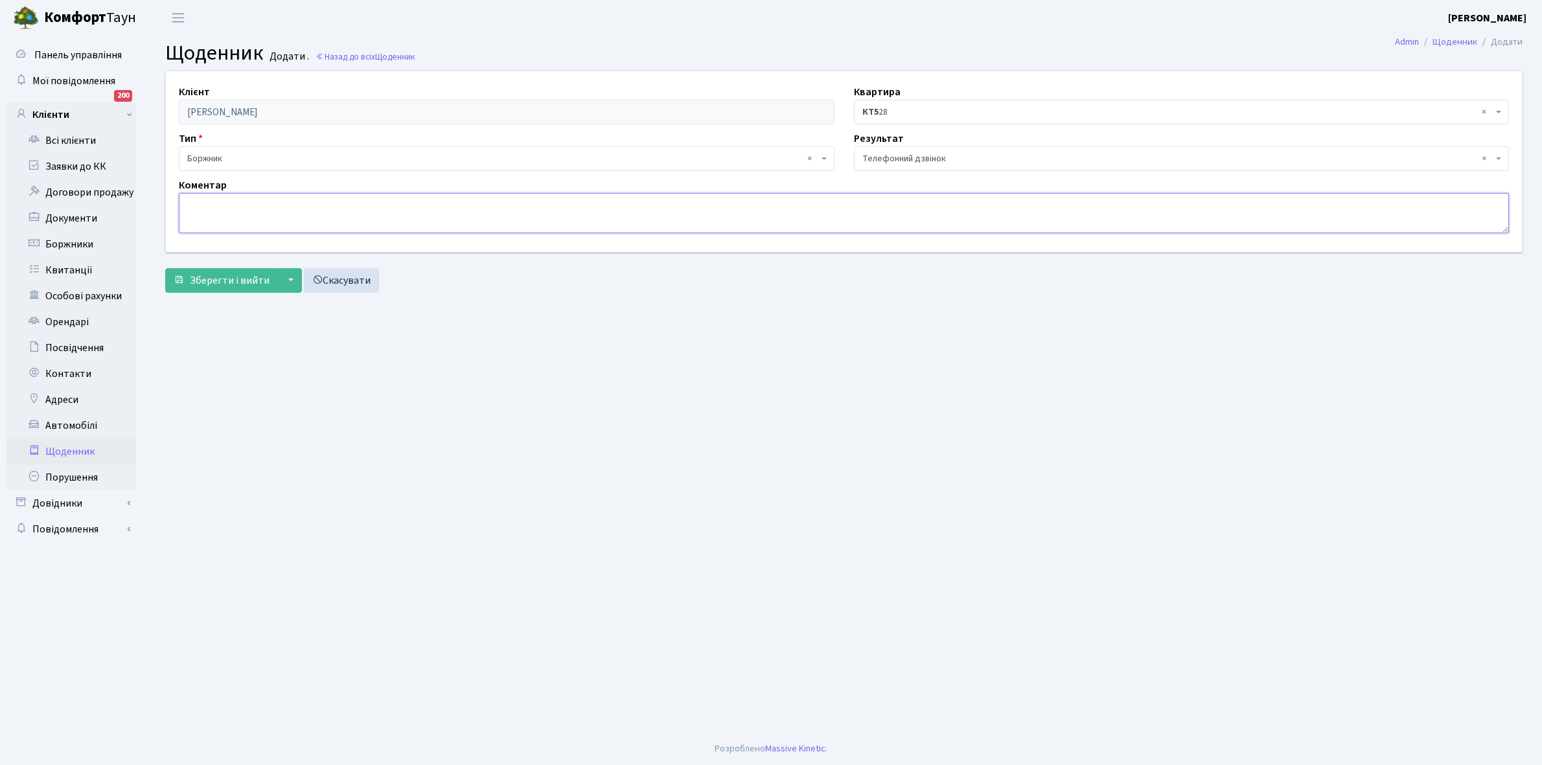
click at [201, 219] on textarea at bounding box center [844, 213] width 1330 height 40
click at [893, 107] on span "× КТ5 28" at bounding box center [1177, 112] width 631 height 13
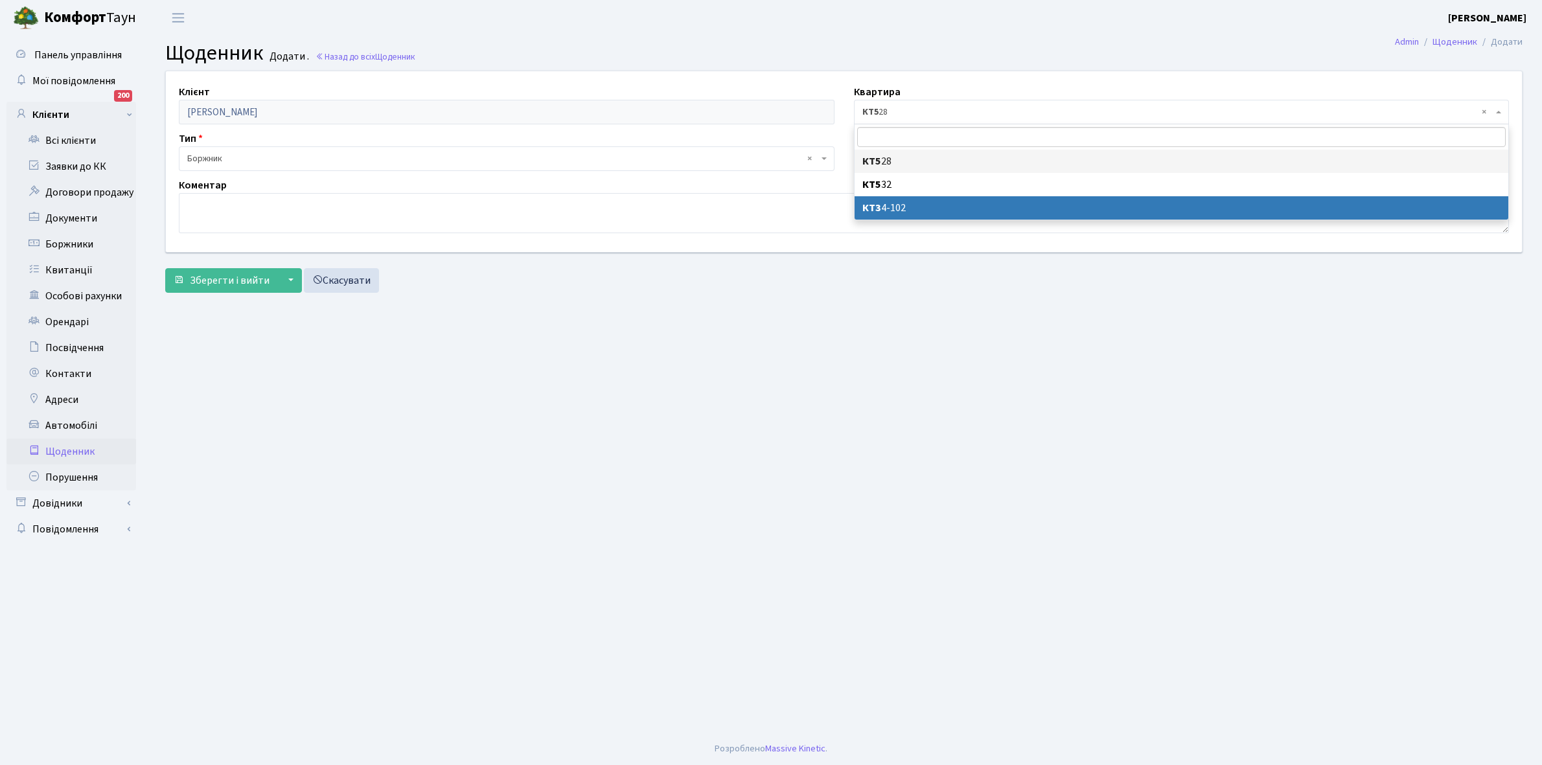
select select "41271"
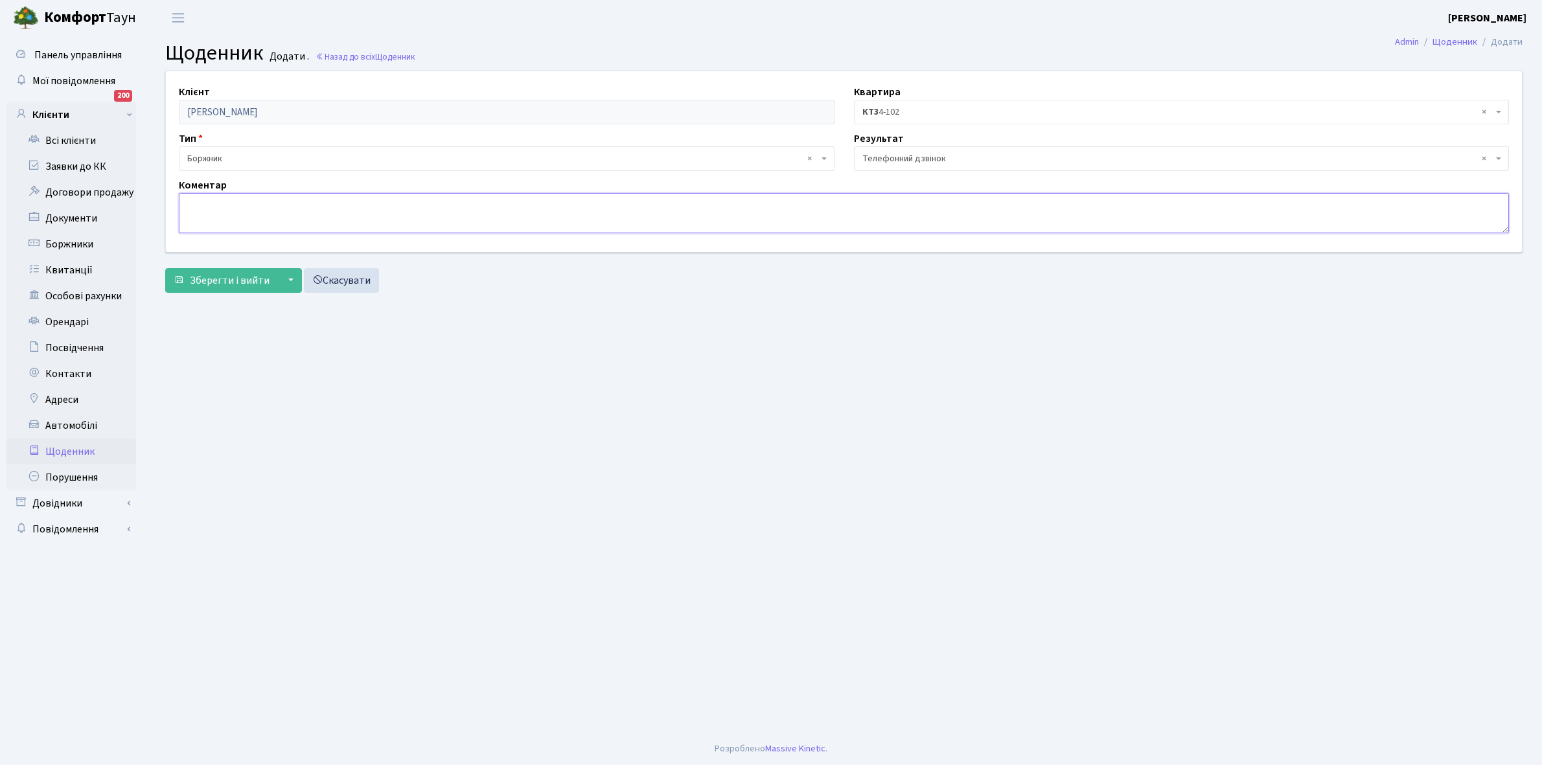
click at [218, 209] on textarea at bounding box center [844, 213] width 1330 height 40
type textarea "В процесі укл. договорів ЕЕ"
click at [232, 279] on span "Зберегти і вийти" at bounding box center [230, 280] width 80 height 14
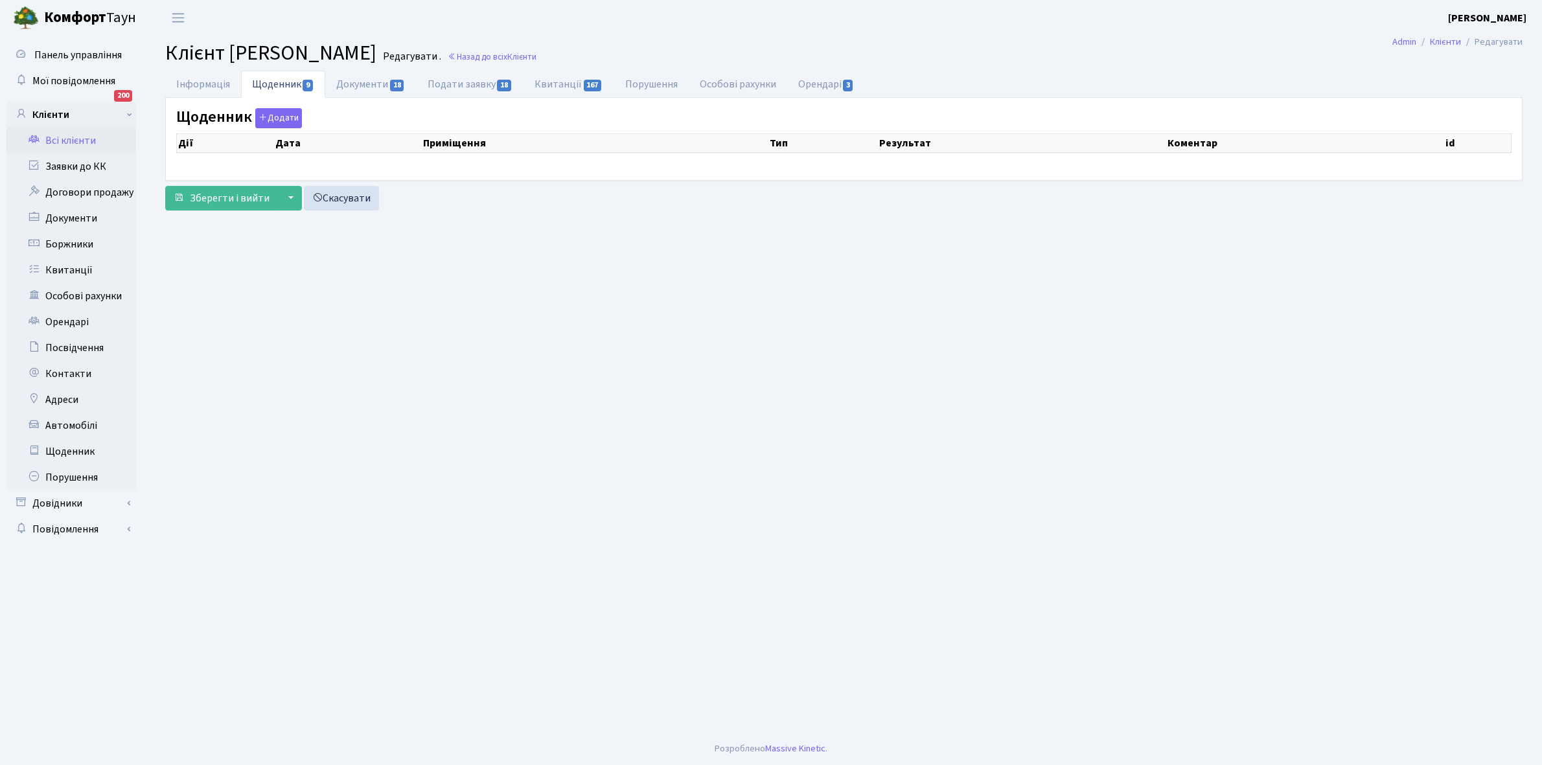
select select "25"
